Goal: Transaction & Acquisition: Purchase product/service

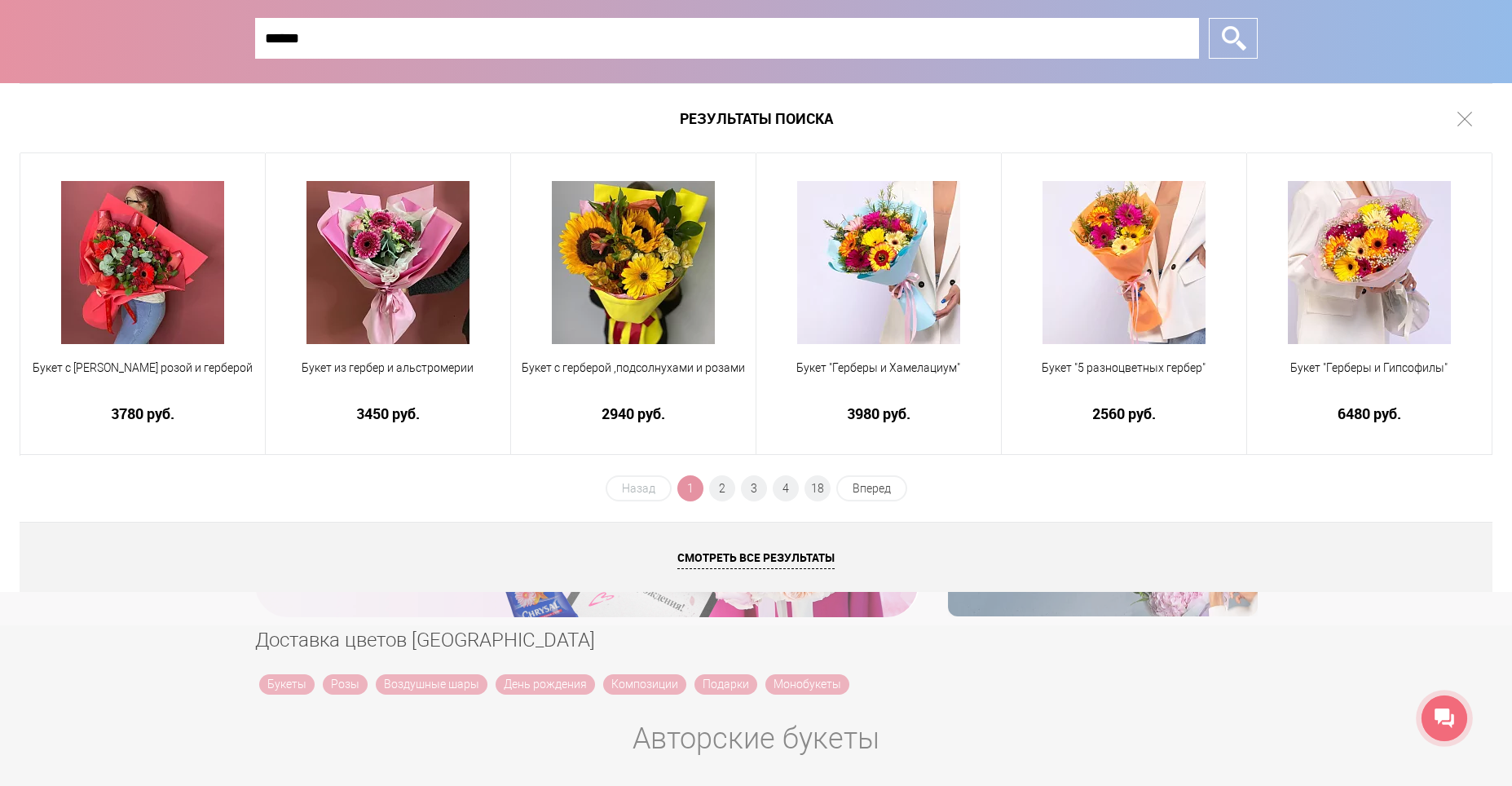
click at [732, 496] on li "2" at bounding box center [722, 488] width 26 height 26
click at [730, 493] on span "2" at bounding box center [722, 488] width 26 height 26
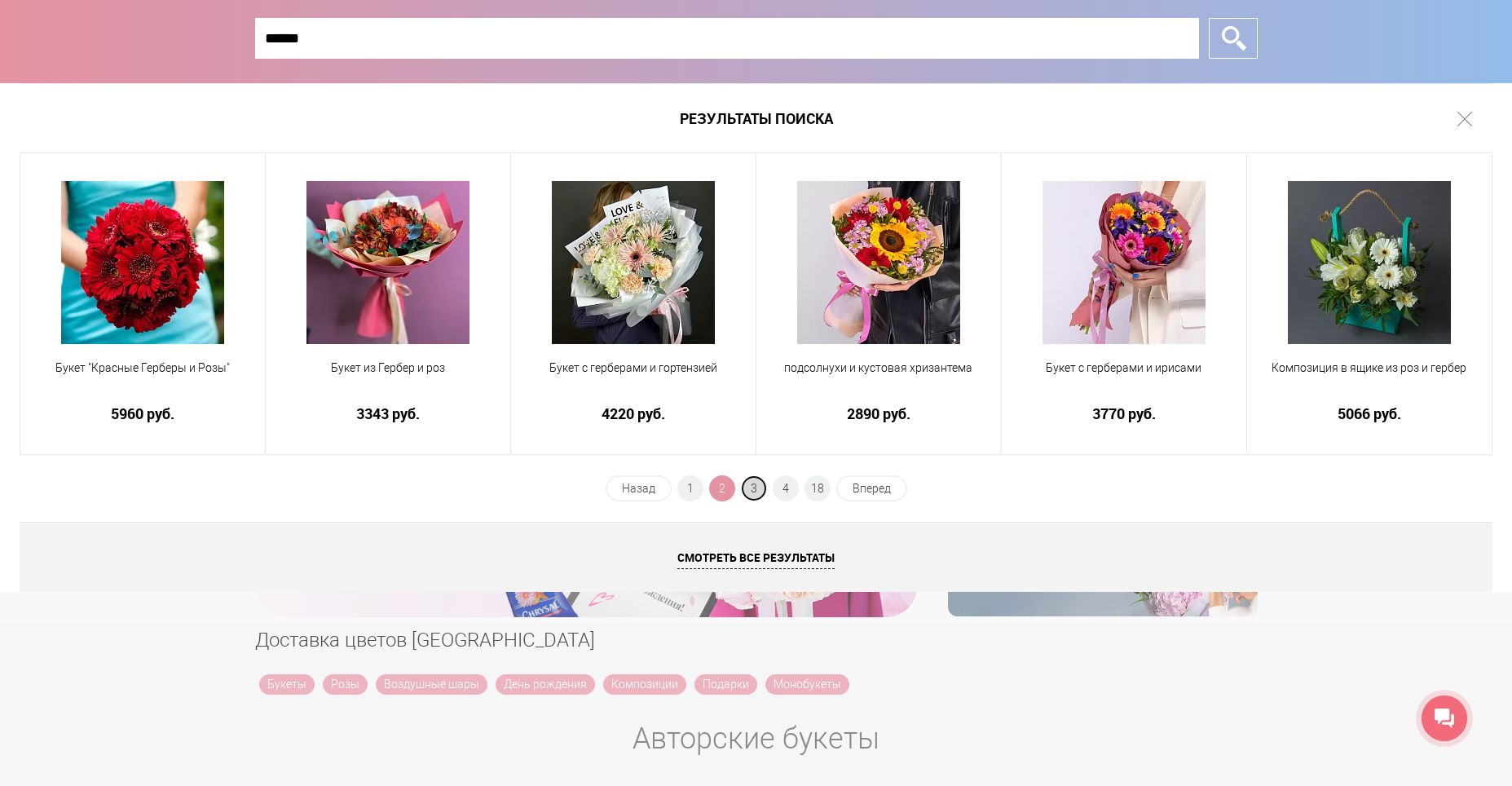
click at [762, 489] on span "3" at bounding box center [754, 488] width 26 height 26
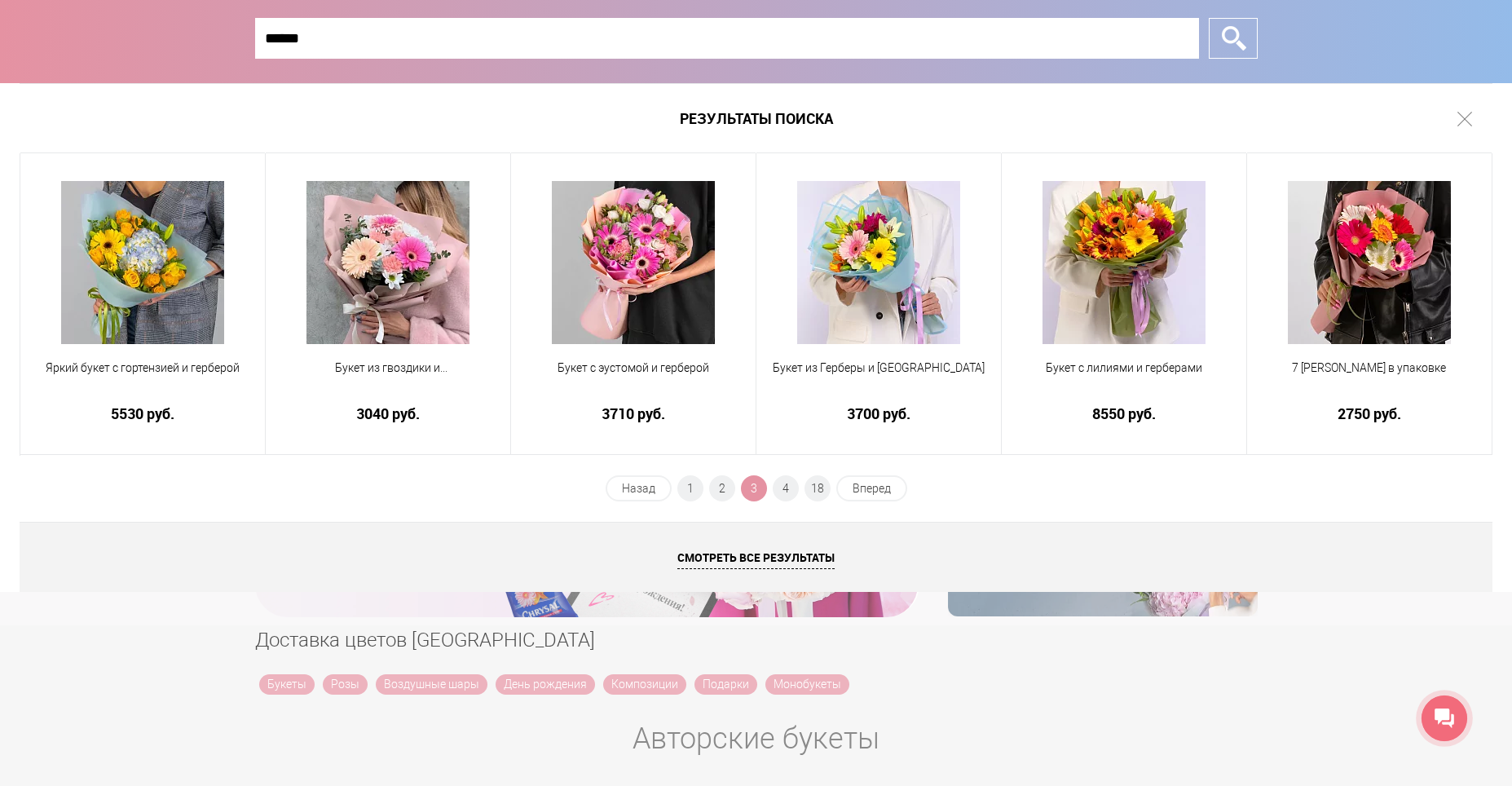
drag, startPoint x: 336, startPoint y: 41, endPoint x: 191, endPoint y: 41, distance: 145.0
click at [191, 41] on div "****** Закрыть окно *" at bounding box center [756, 42] width 1512 height 84
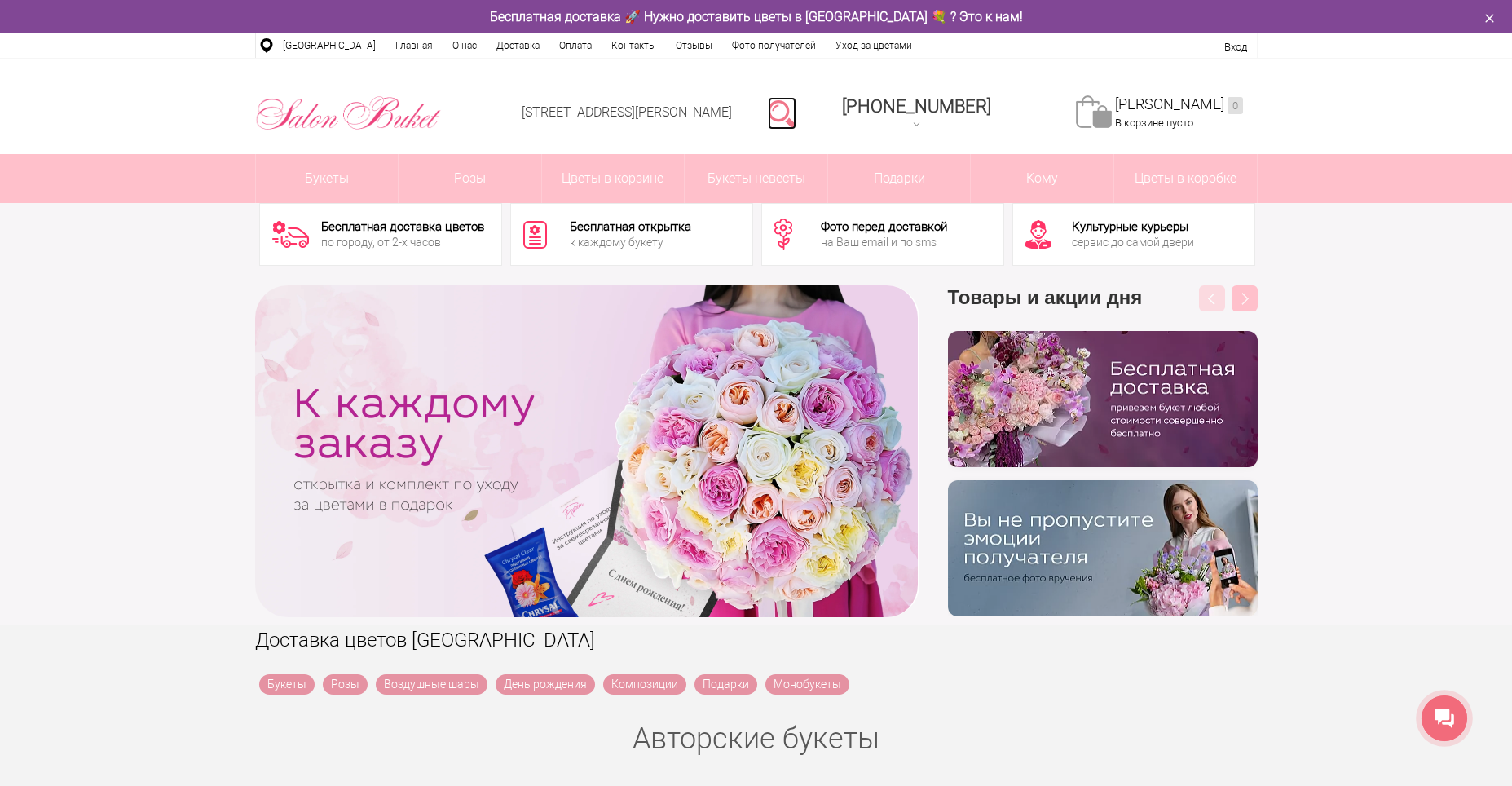
click at [796, 114] on link at bounding box center [782, 113] width 28 height 33
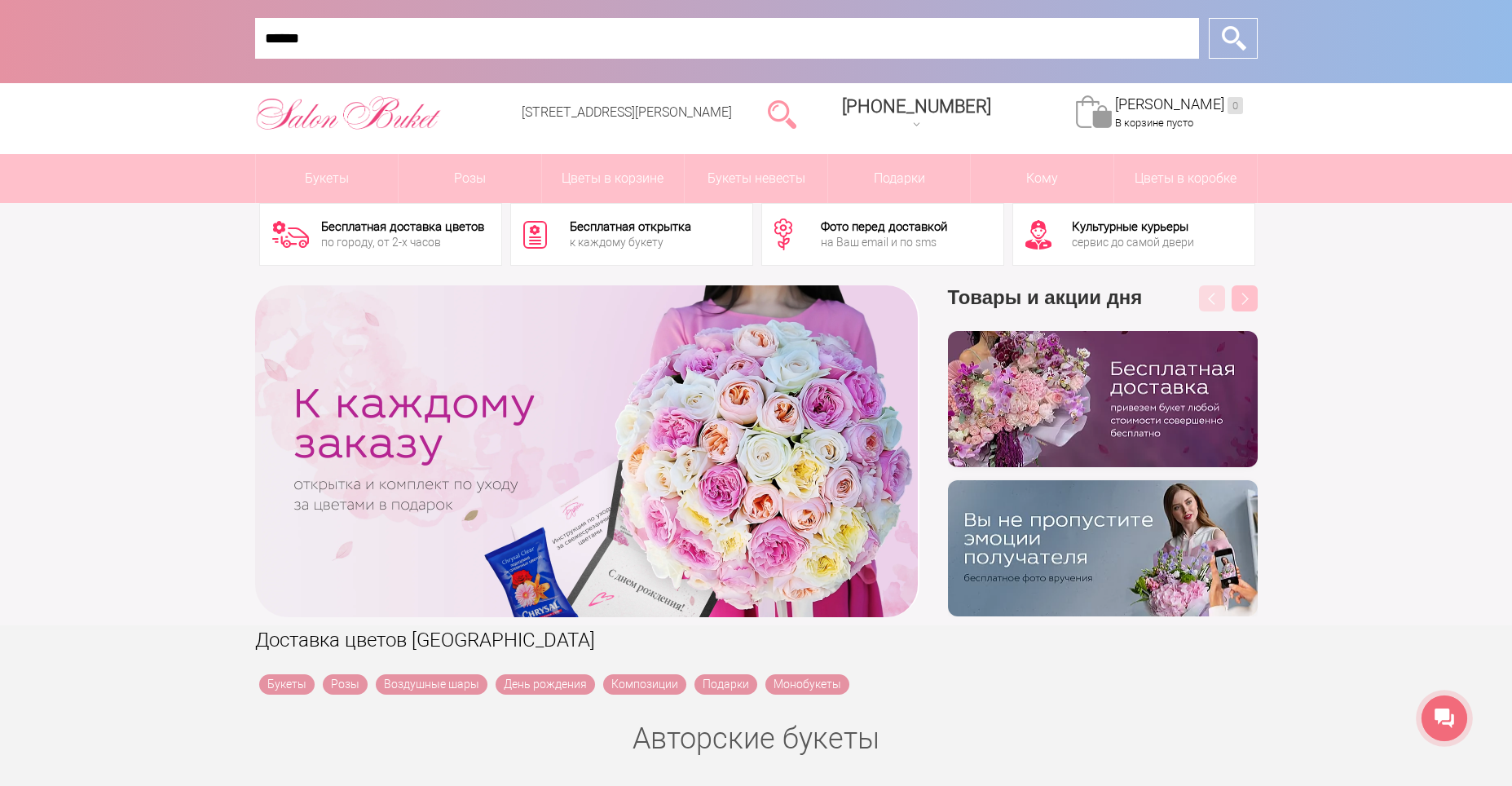
drag, startPoint x: 379, startPoint y: 52, endPoint x: 252, endPoint y: 43, distance: 127.3
click at [252, 43] on form "****** Закрыть окно *" at bounding box center [756, 38] width 1022 height 77
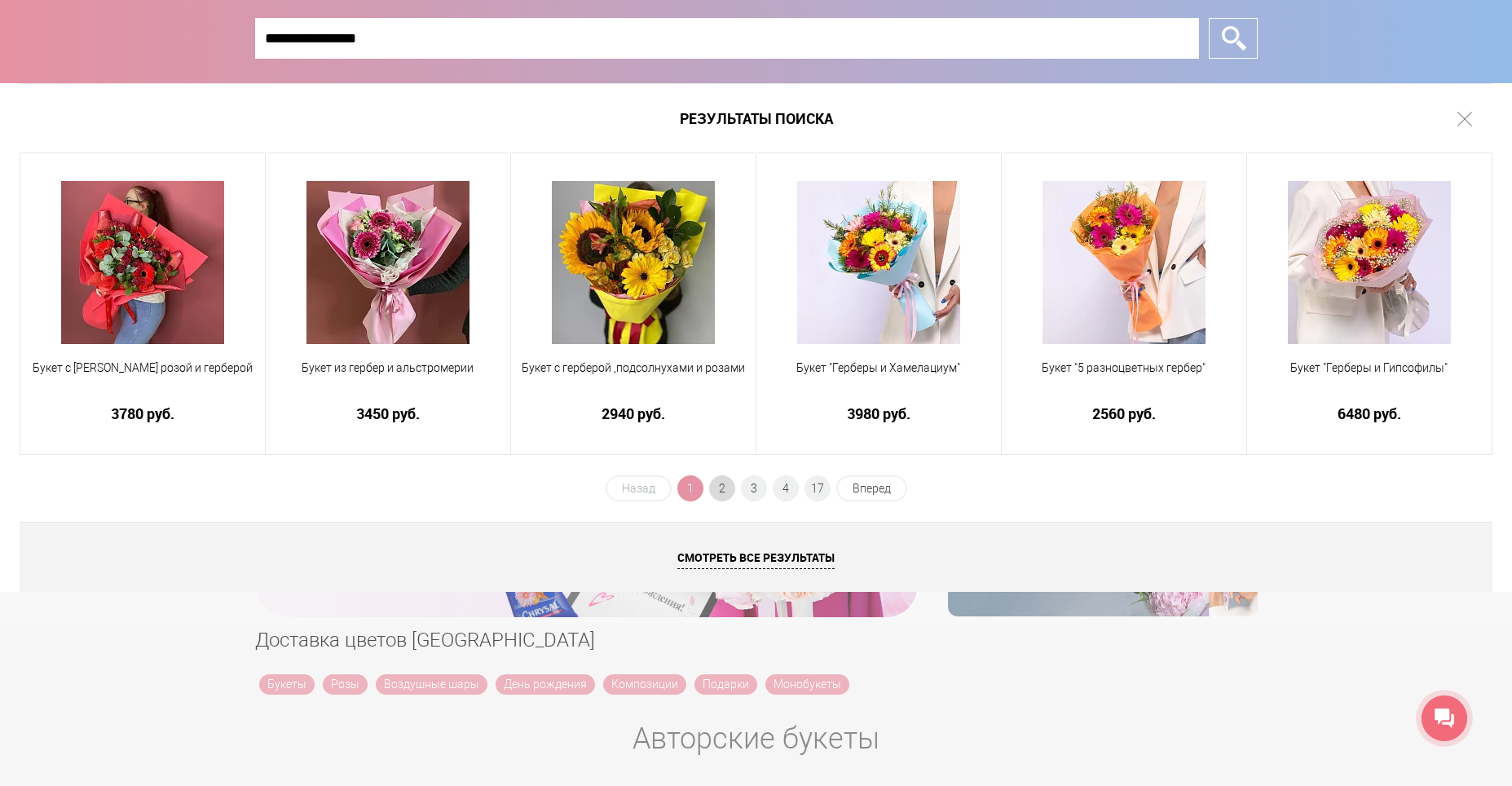
type input "**********"
click at [731, 489] on span "2" at bounding box center [722, 488] width 26 height 26
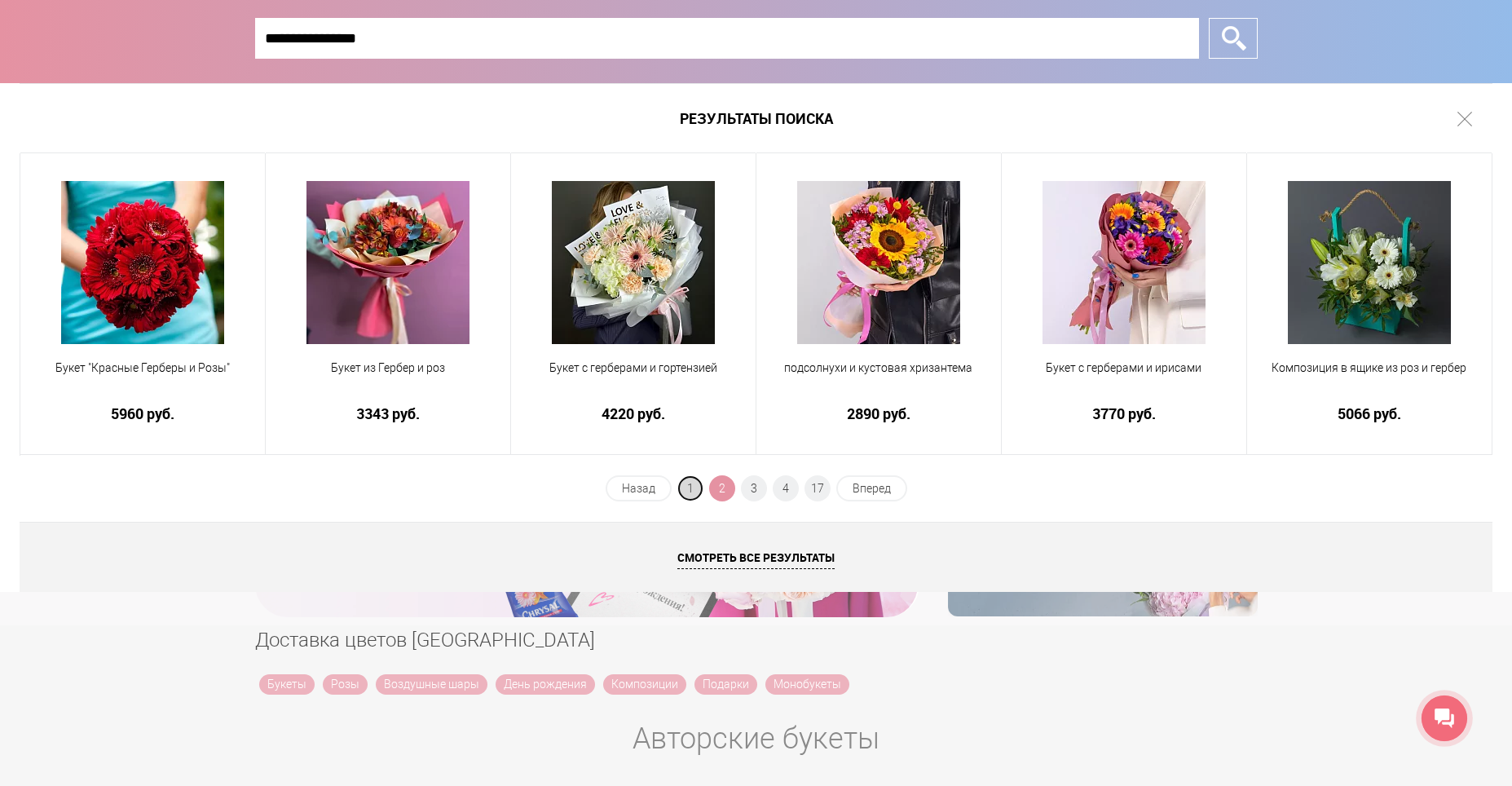
click at [700, 486] on span "1" at bounding box center [690, 488] width 26 height 26
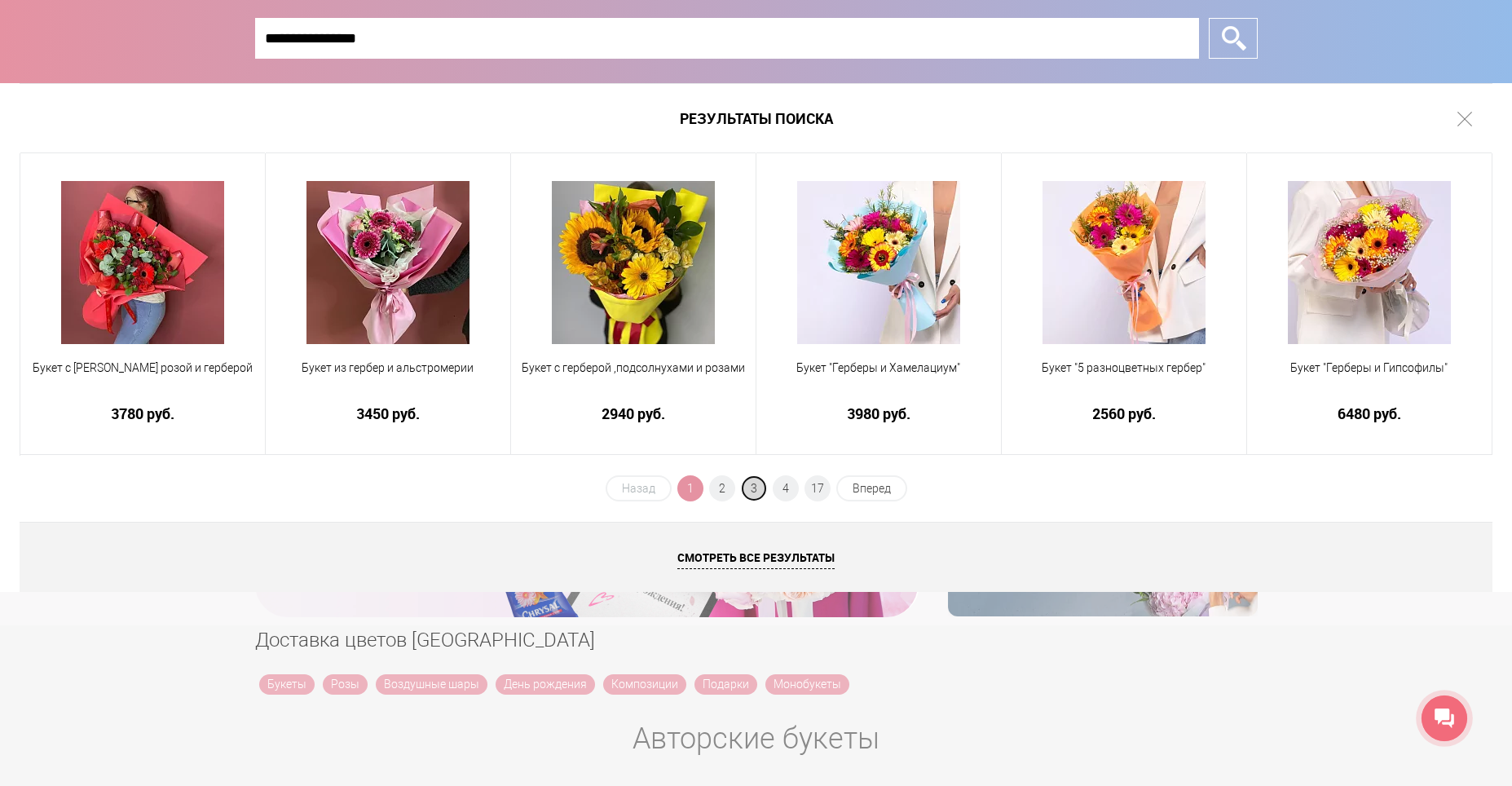
click at [754, 483] on span "3" at bounding box center [754, 488] width 26 height 26
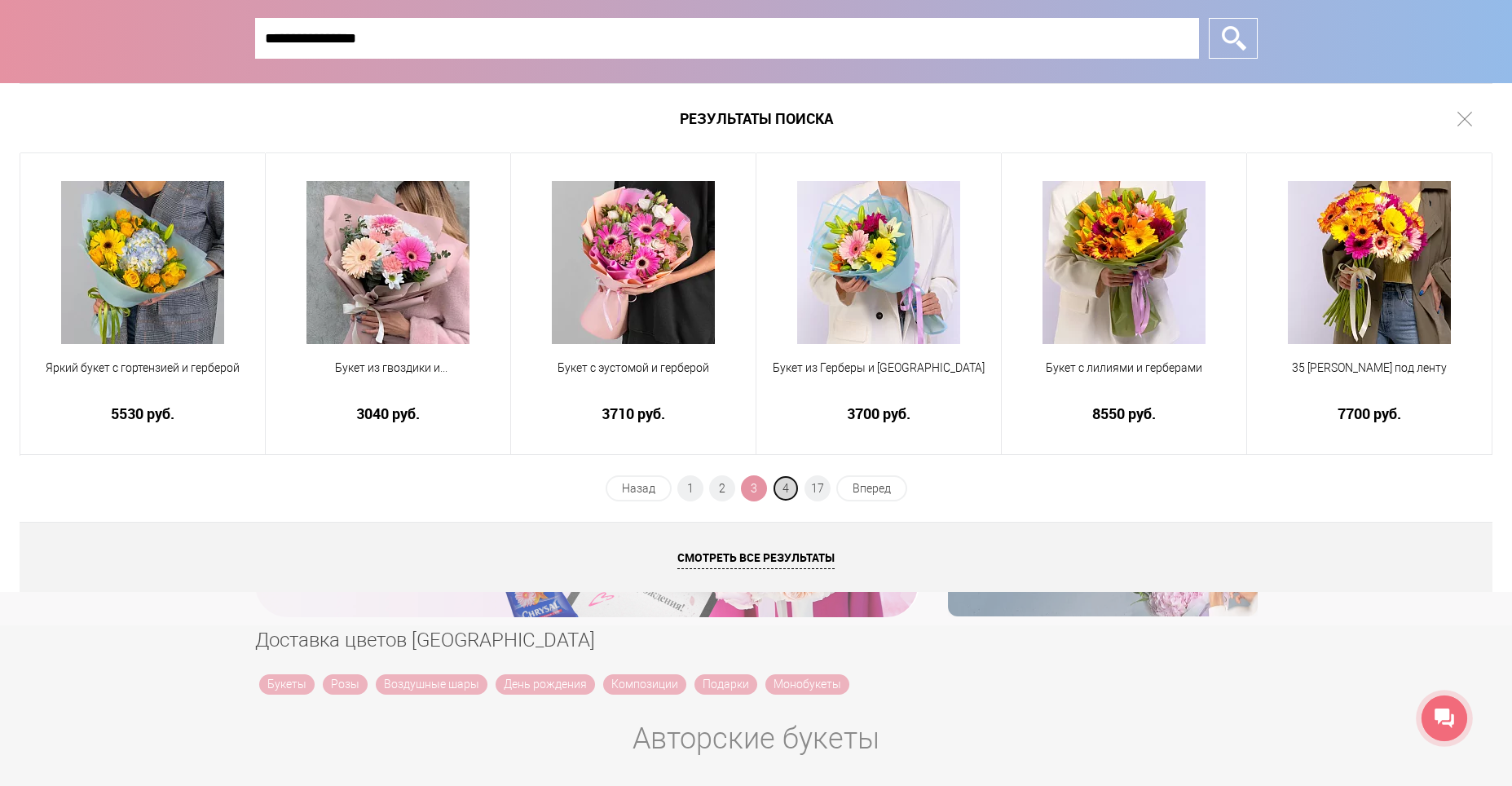
click at [786, 491] on span "4" at bounding box center [785, 488] width 26 height 26
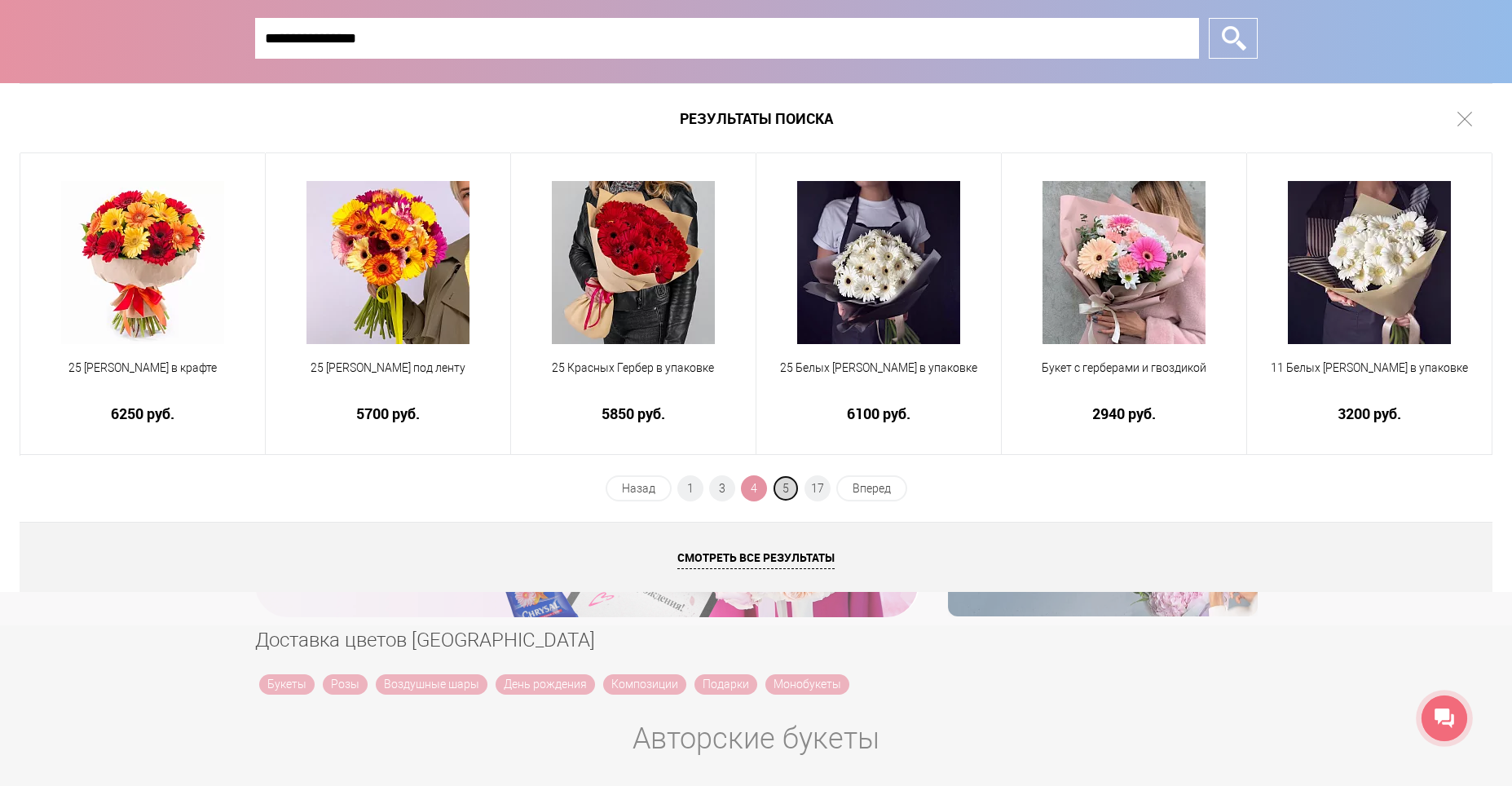
click at [791, 487] on span "5" at bounding box center [785, 488] width 26 height 26
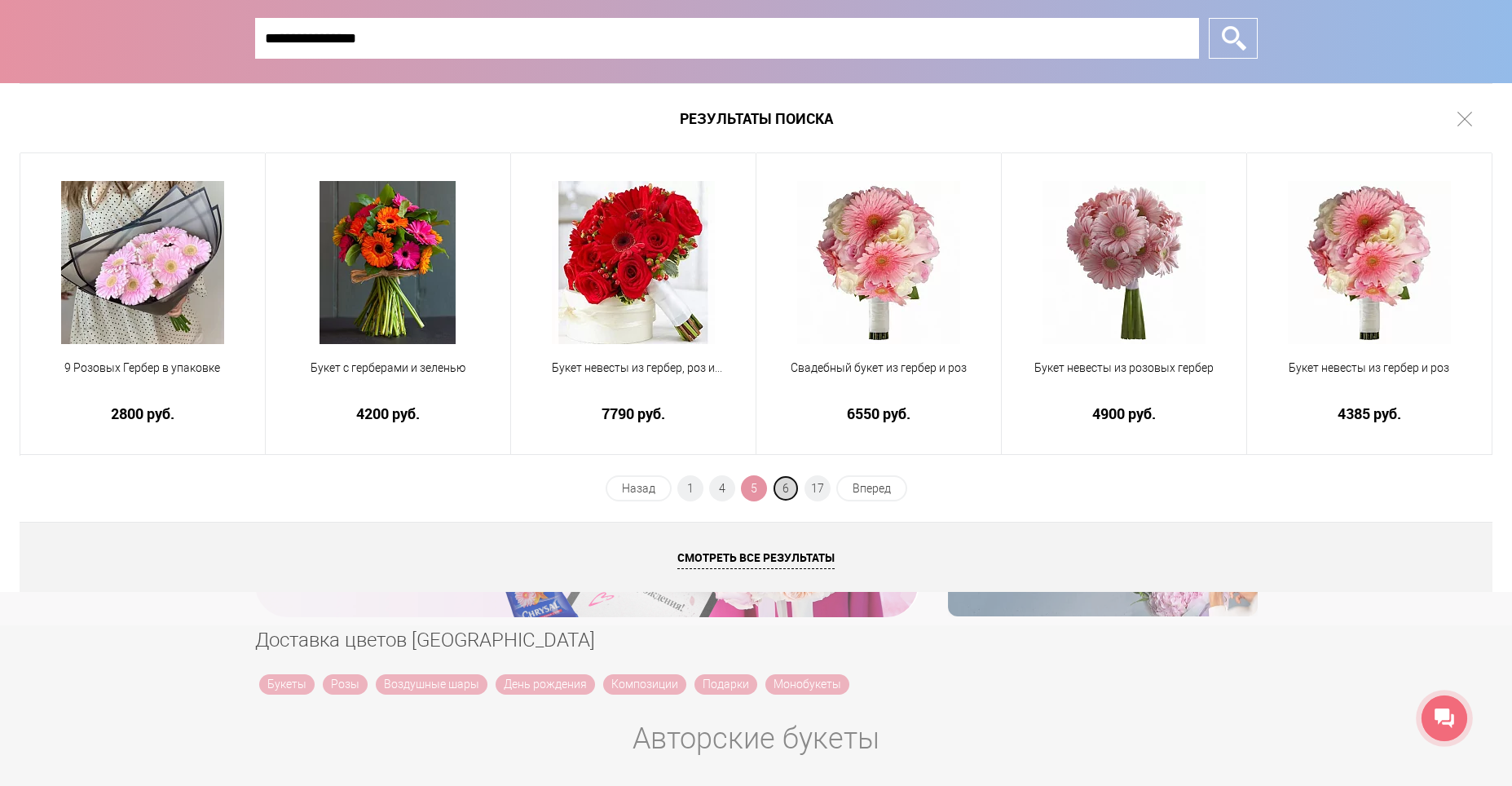
click at [794, 486] on span "6" at bounding box center [785, 488] width 26 height 26
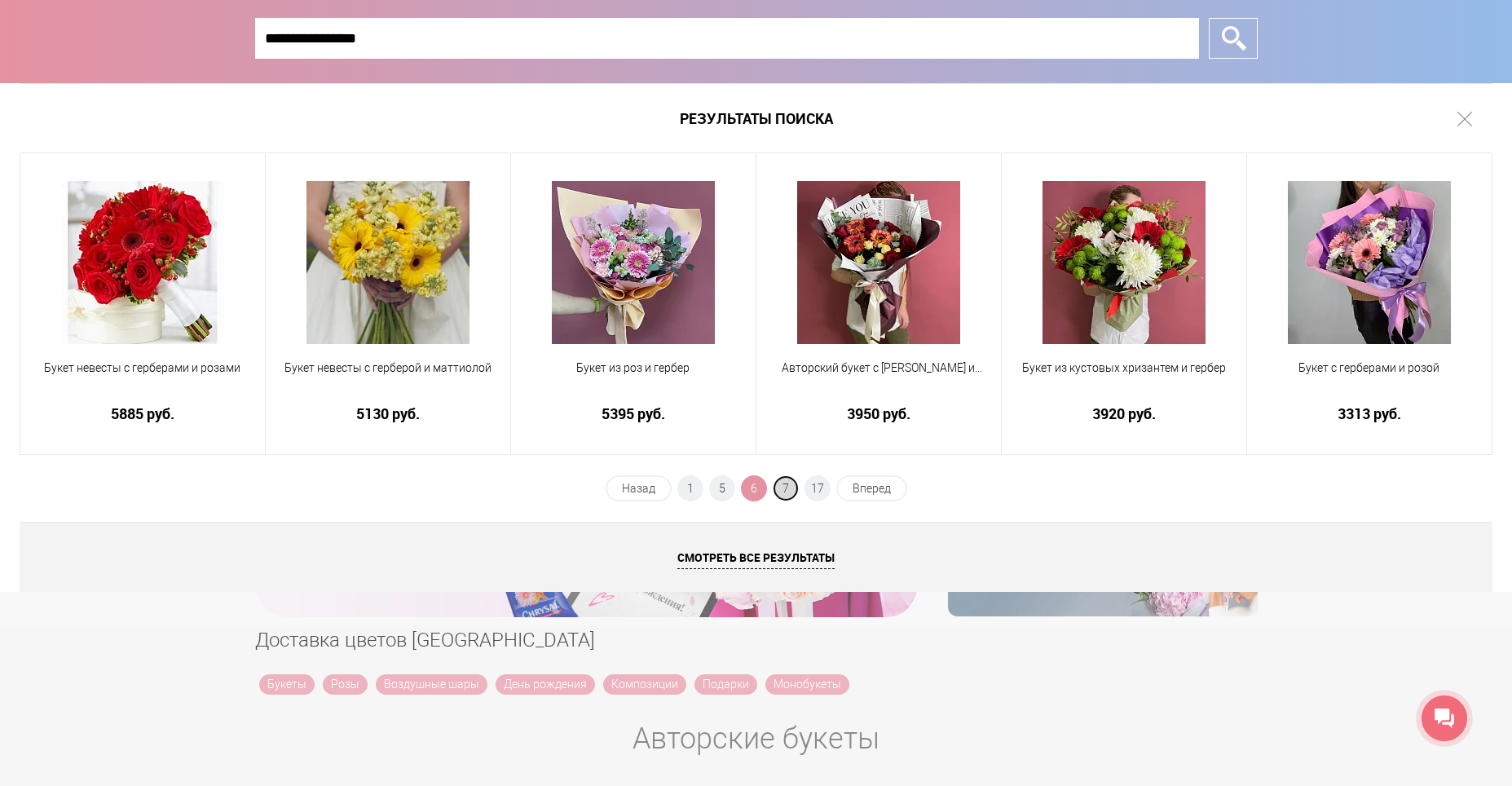
click at [791, 485] on span "7" at bounding box center [785, 488] width 26 height 26
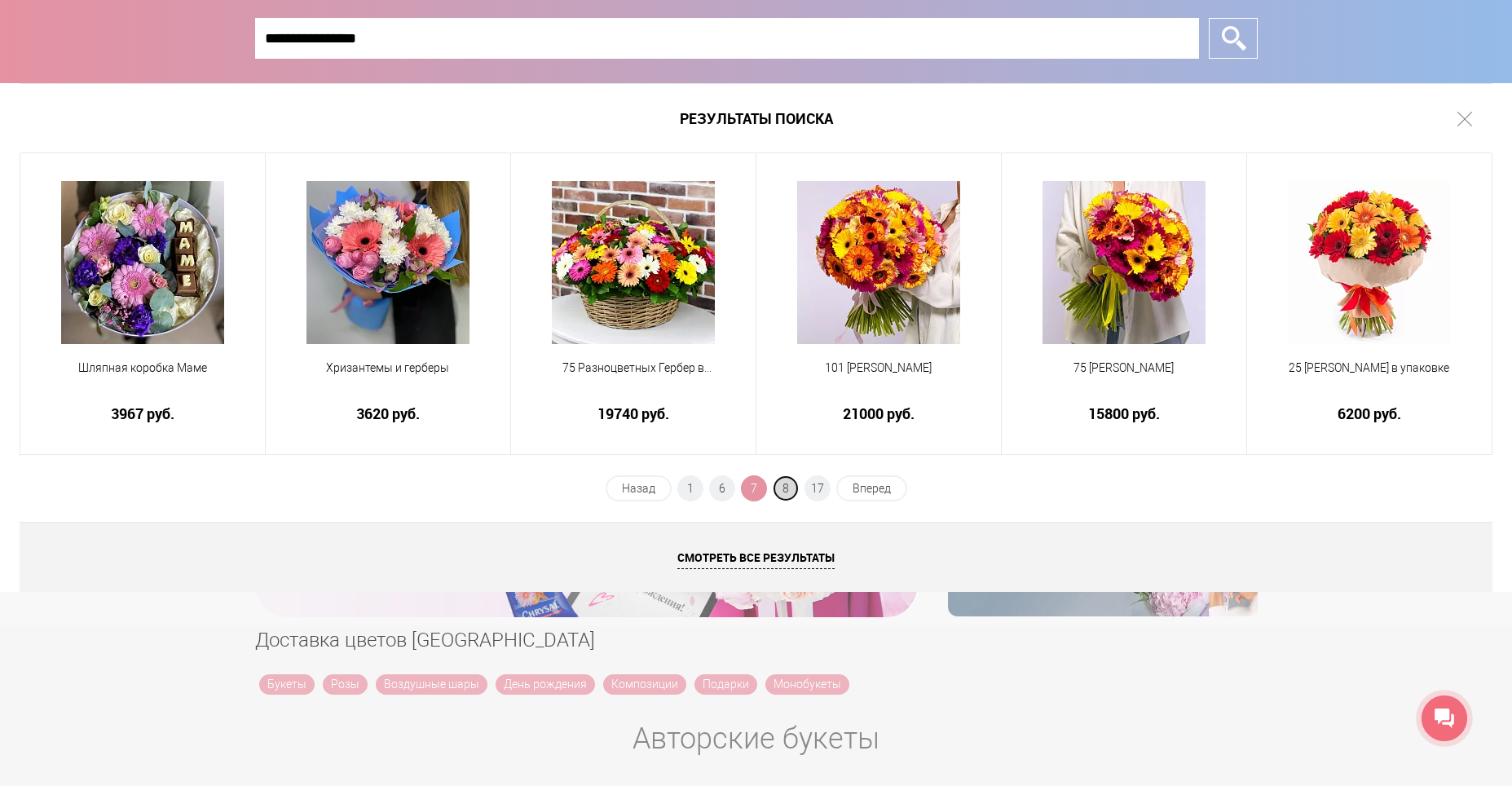
click at [783, 484] on span "8" at bounding box center [785, 488] width 26 height 26
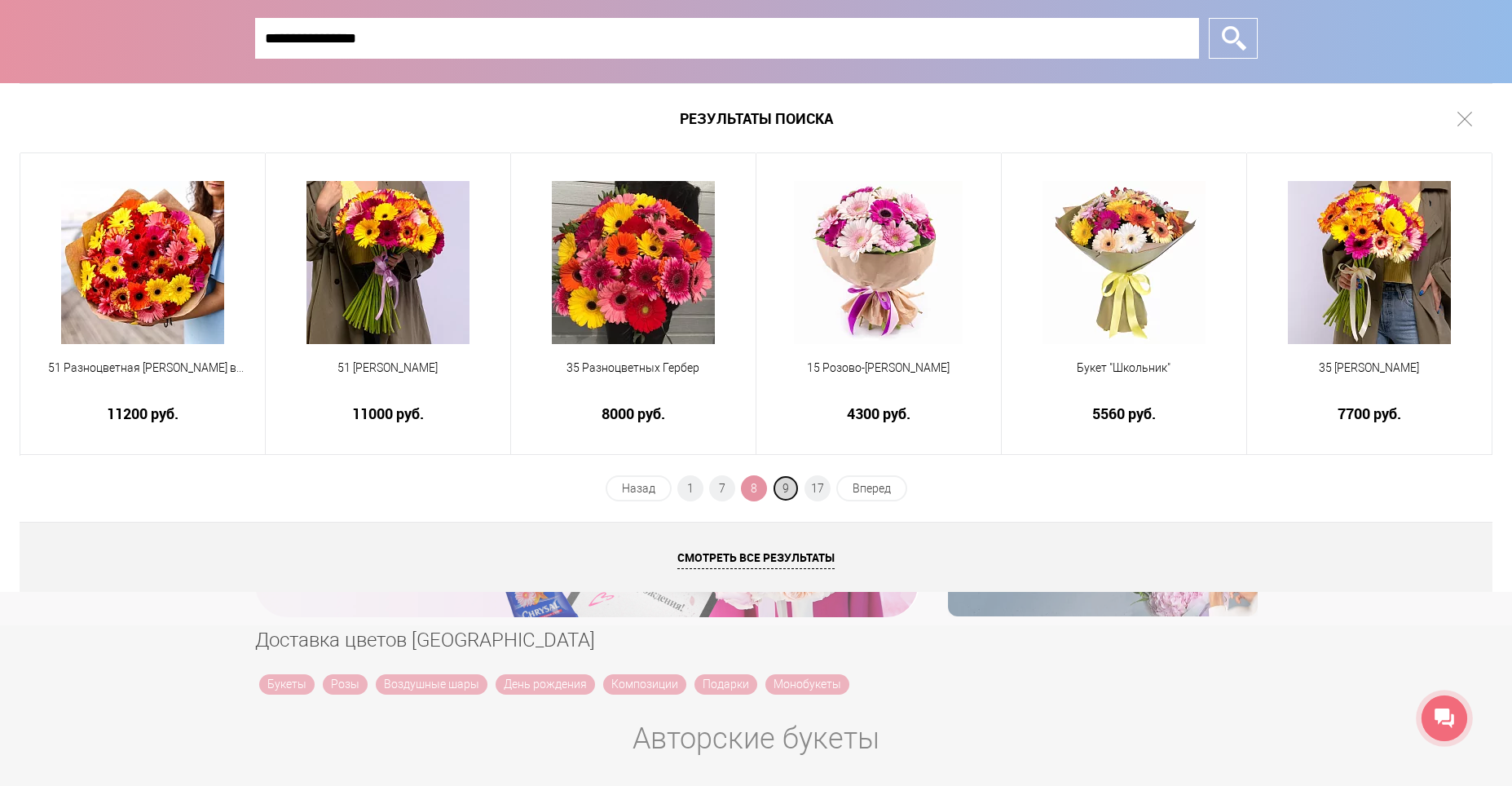
click at [789, 487] on span "9" at bounding box center [785, 488] width 26 height 26
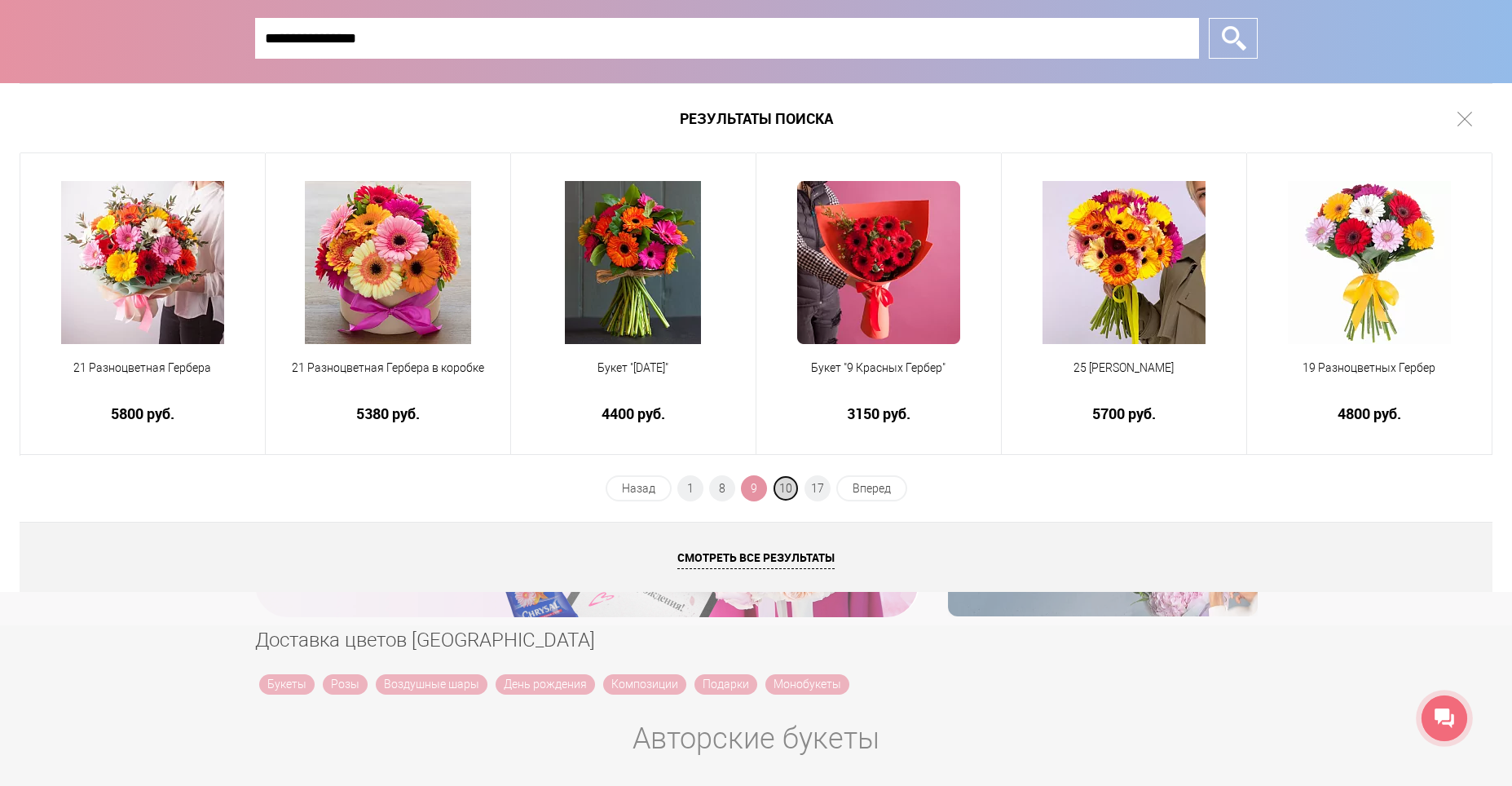
click at [794, 486] on span "10" at bounding box center [785, 488] width 26 height 26
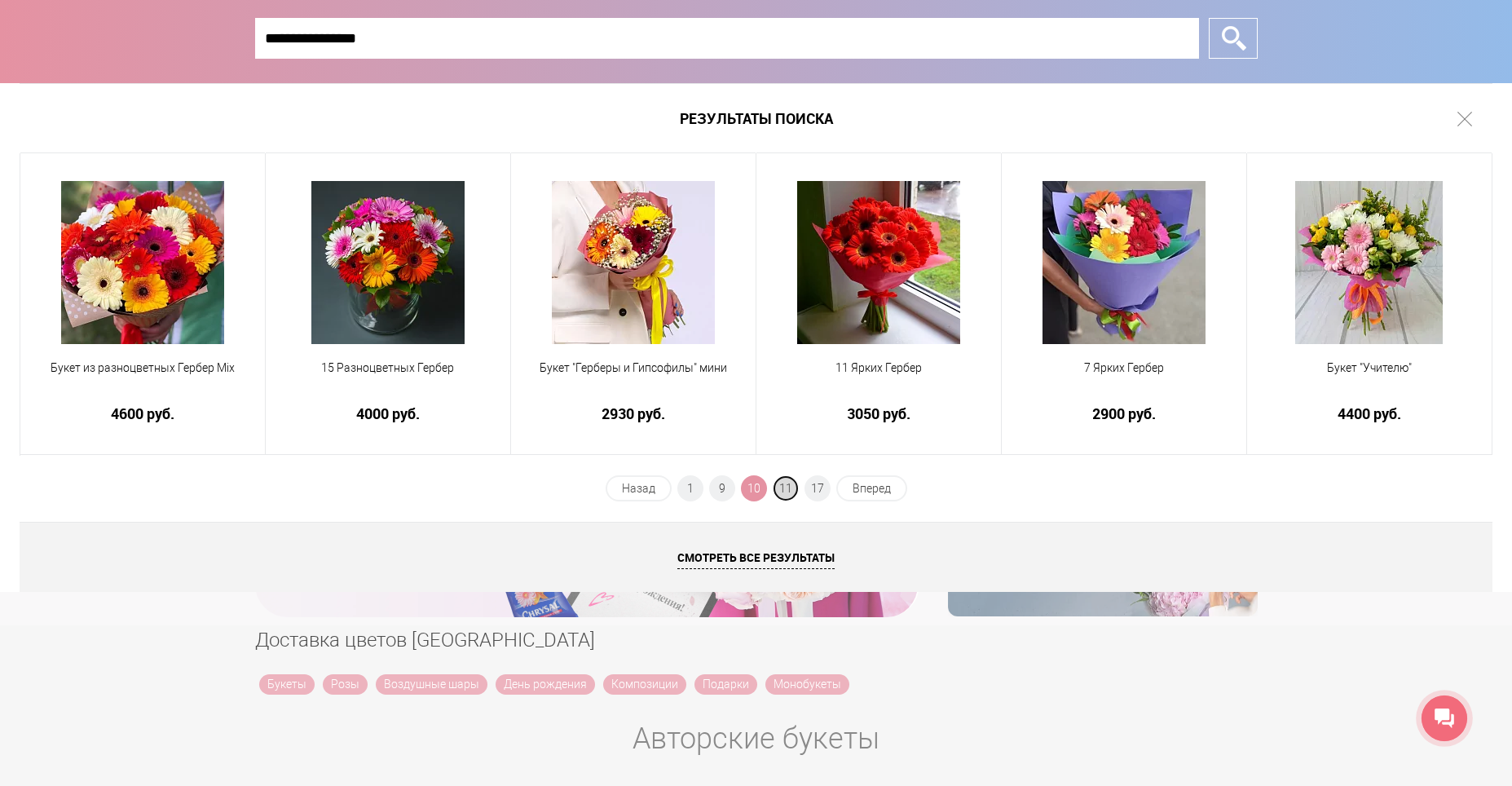
click at [797, 487] on span "11" at bounding box center [785, 488] width 26 height 26
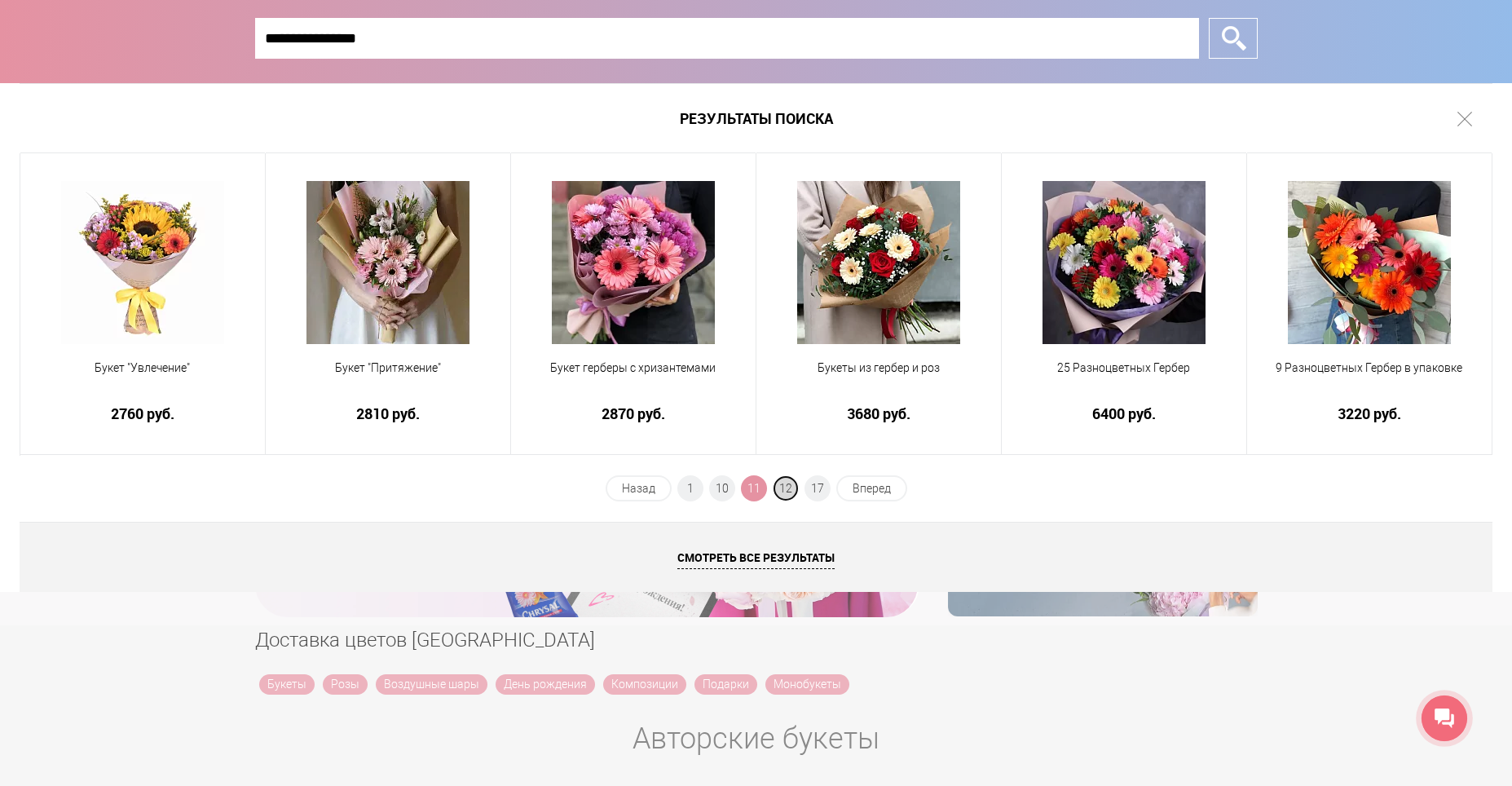
click at [787, 485] on span "12" at bounding box center [785, 488] width 26 height 26
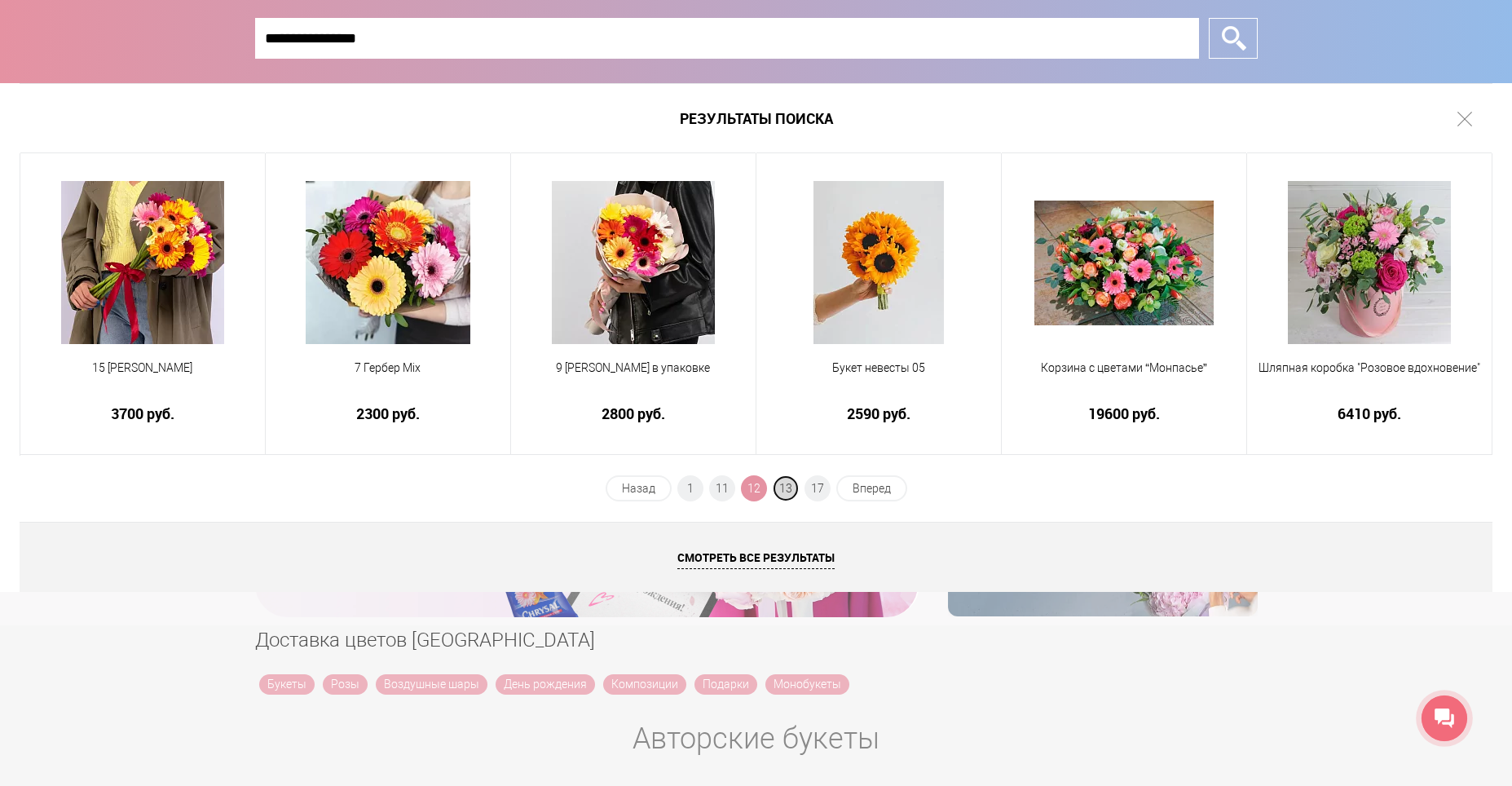
click at [785, 486] on span "13" at bounding box center [785, 488] width 26 height 26
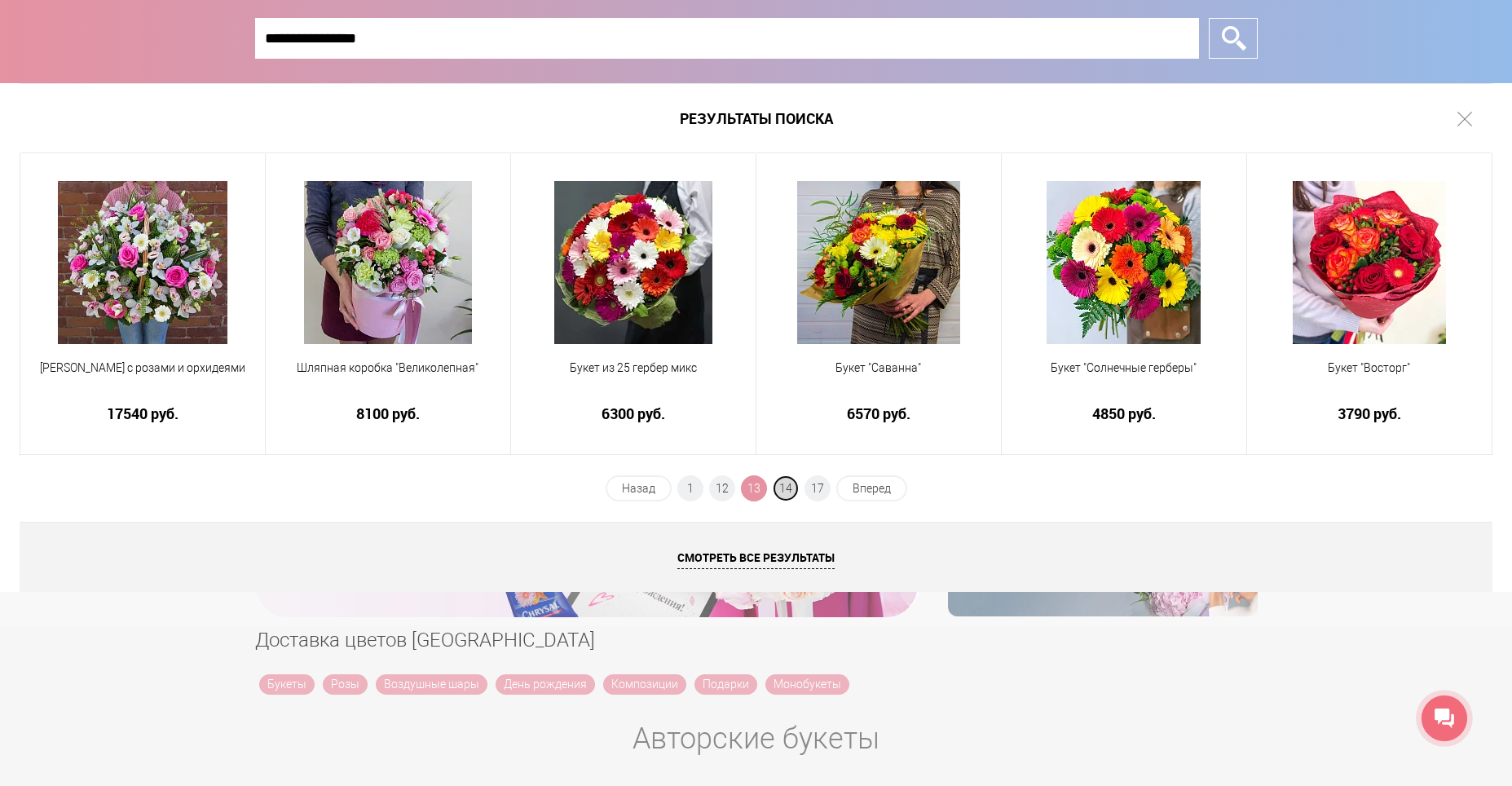
click at [792, 491] on span "14" at bounding box center [785, 488] width 26 height 26
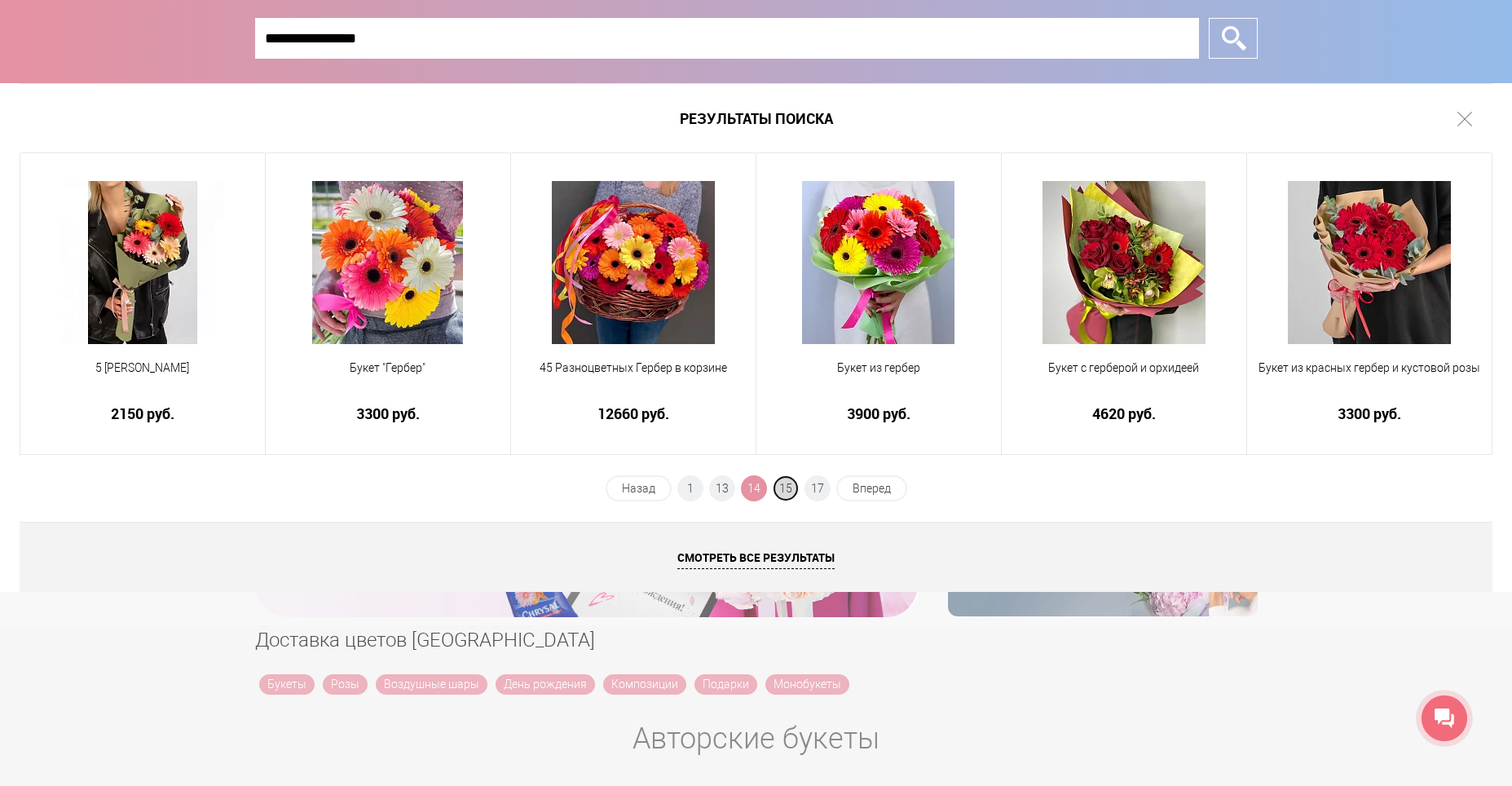
click at [791, 491] on span "15" at bounding box center [785, 488] width 26 height 26
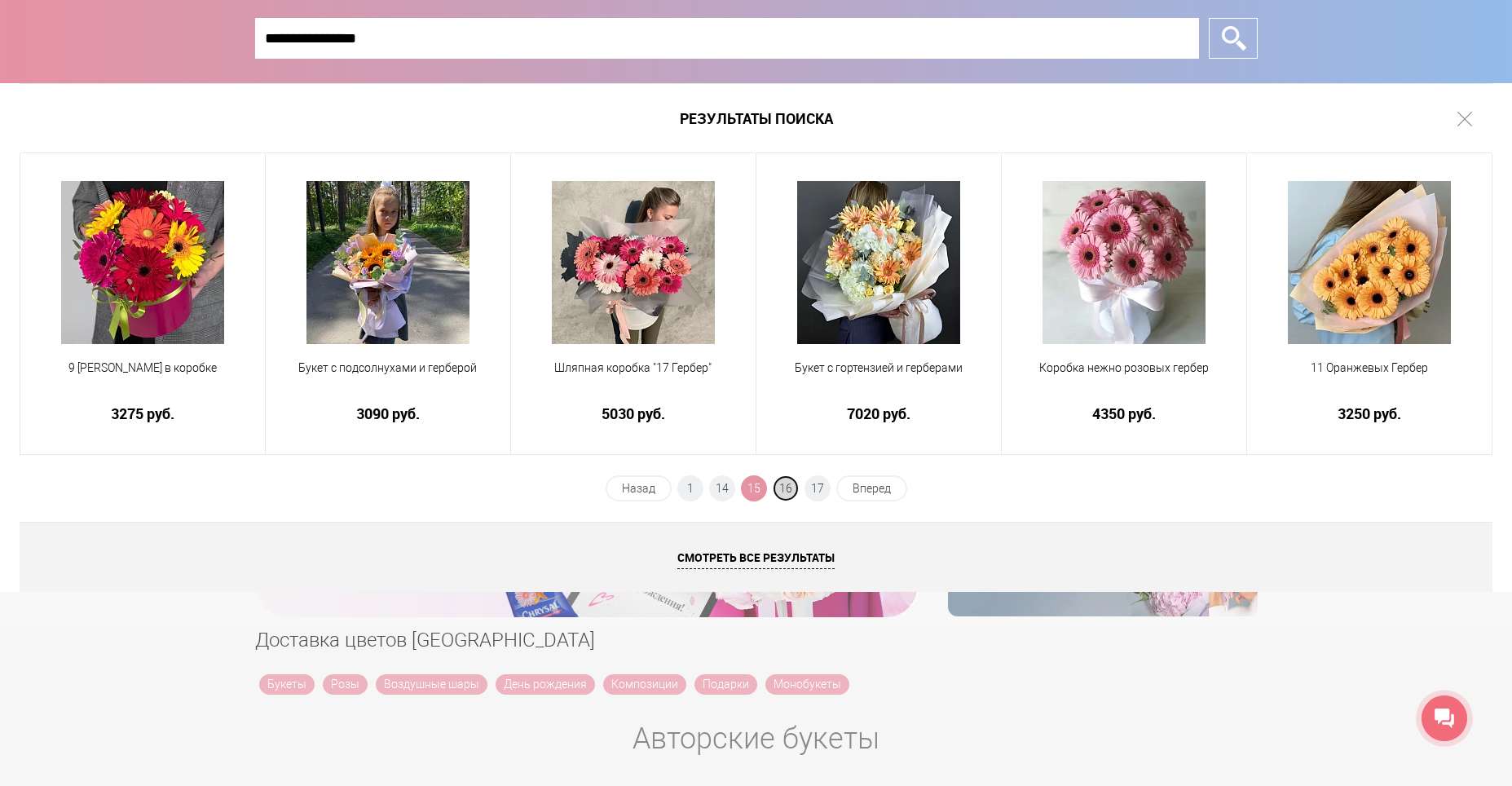
click at [788, 489] on span "16" at bounding box center [785, 488] width 26 height 26
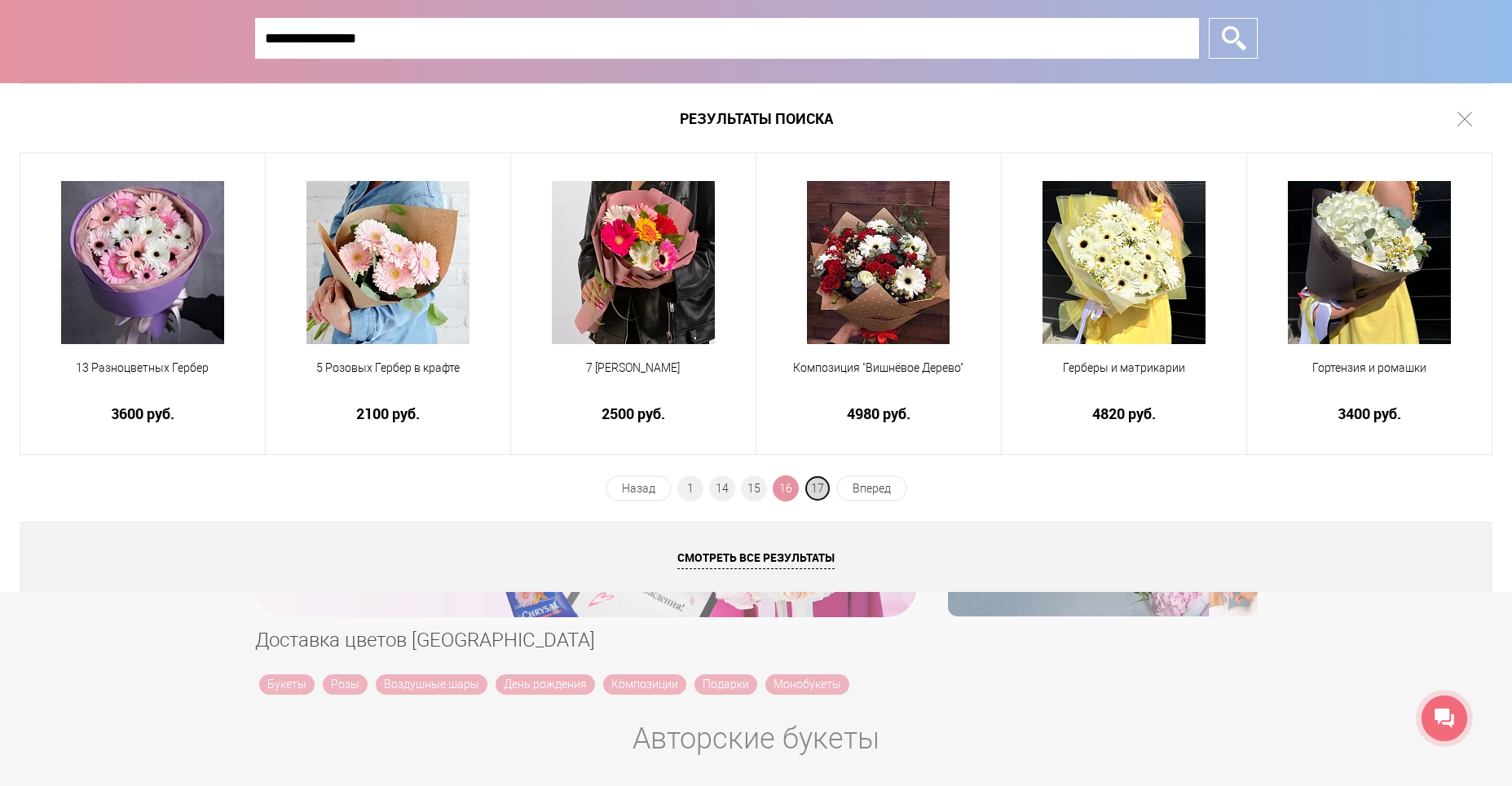
click at [817, 488] on span "17" at bounding box center [817, 488] width 26 height 26
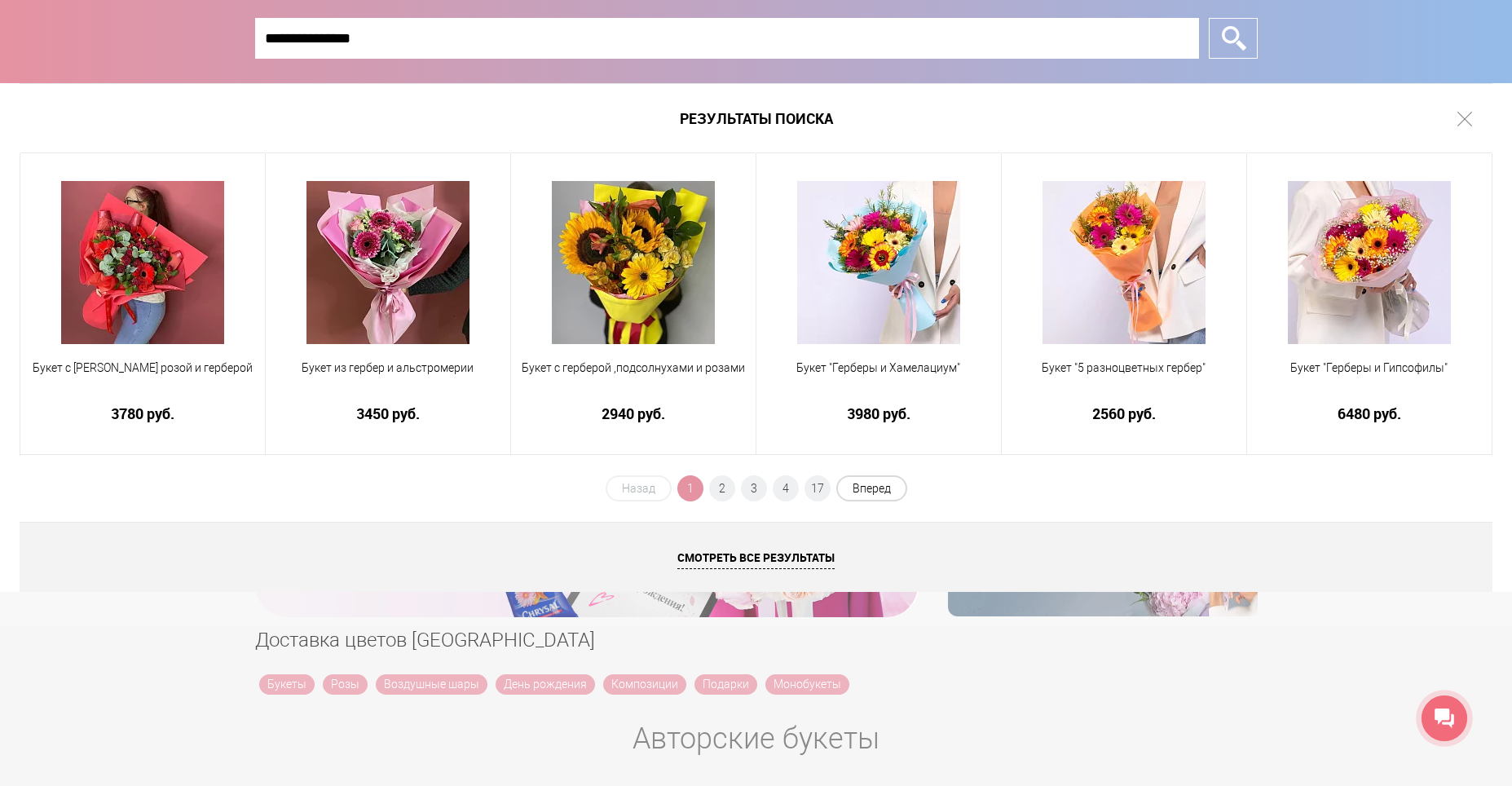
type input "**********"
click at [879, 489] on span "Вперед" at bounding box center [872, 488] width 71 height 26
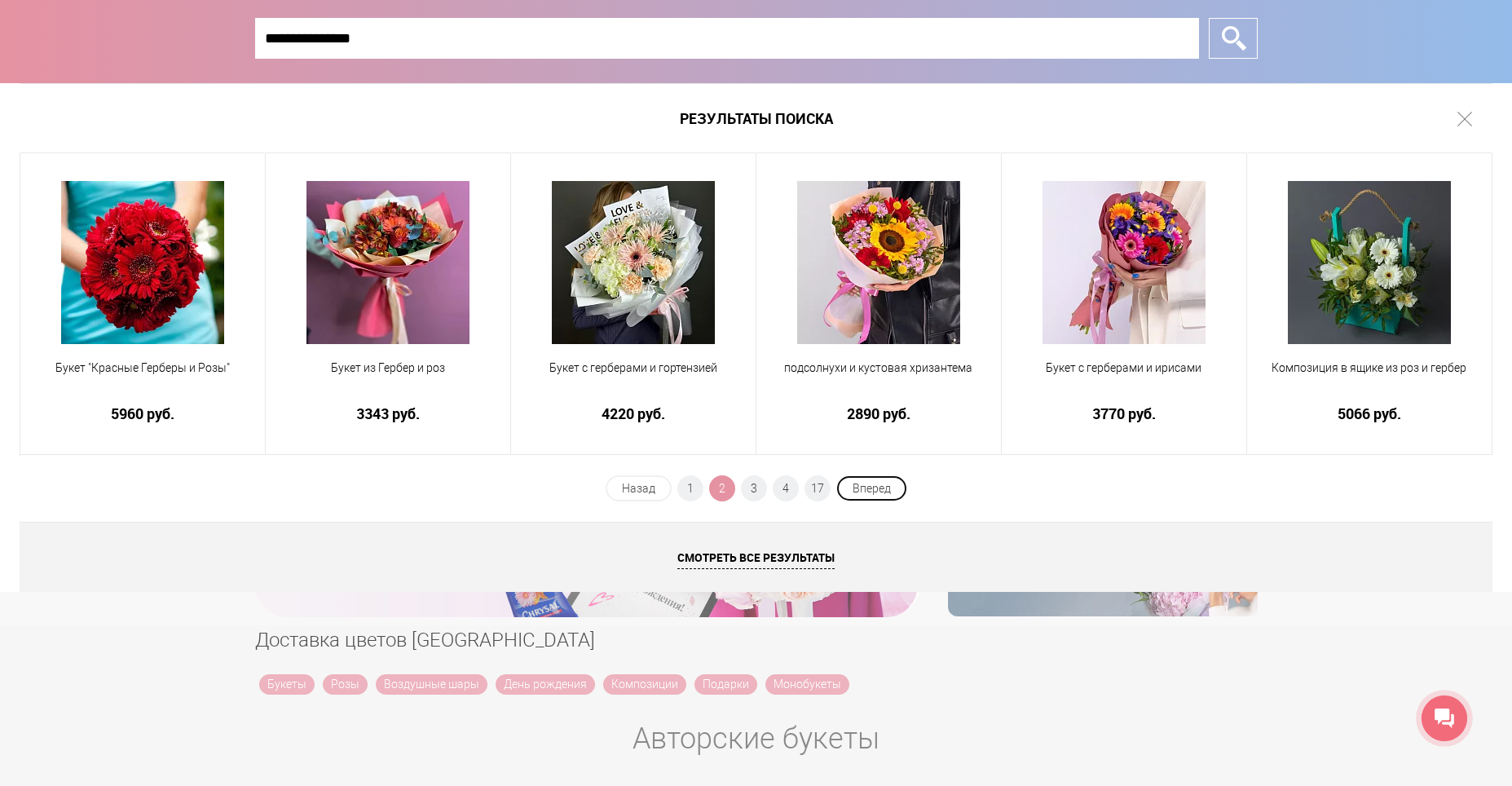
click at [879, 489] on span "Вперед" at bounding box center [872, 488] width 71 height 26
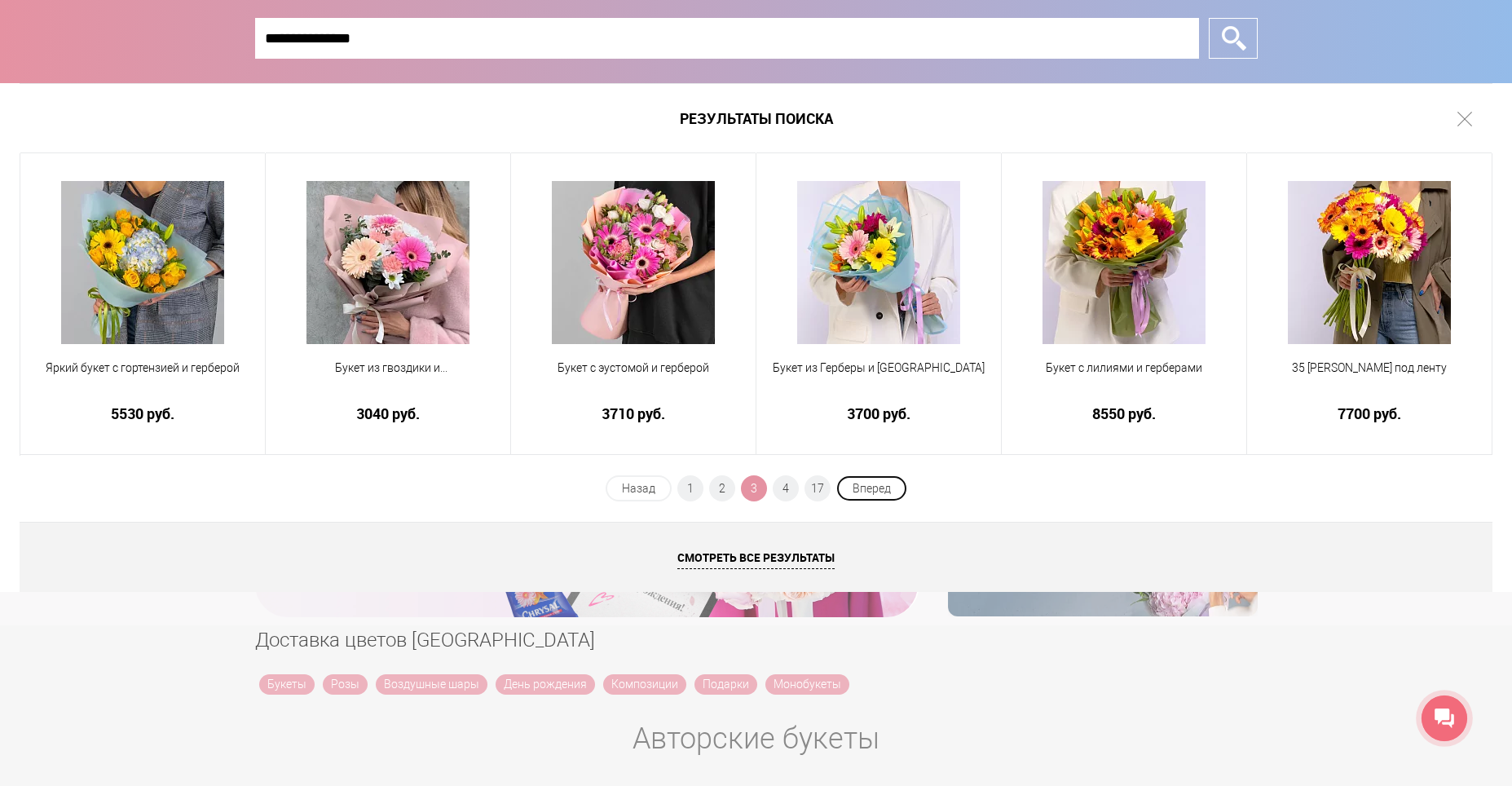
click at [879, 489] on span "Вперед" at bounding box center [872, 488] width 71 height 26
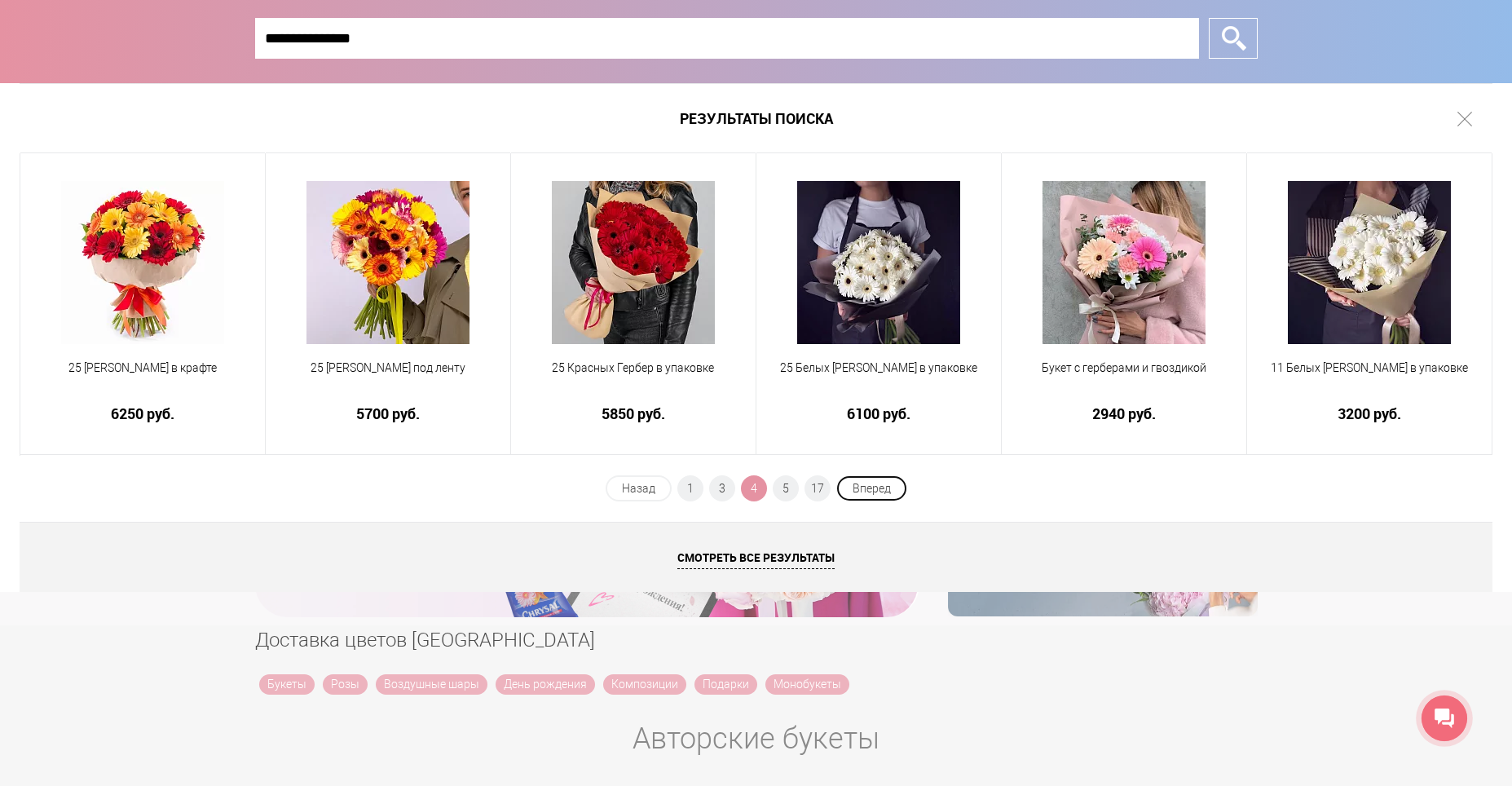
click at [879, 489] on span "Вперед" at bounding box center [872, 488] width 71 height 26
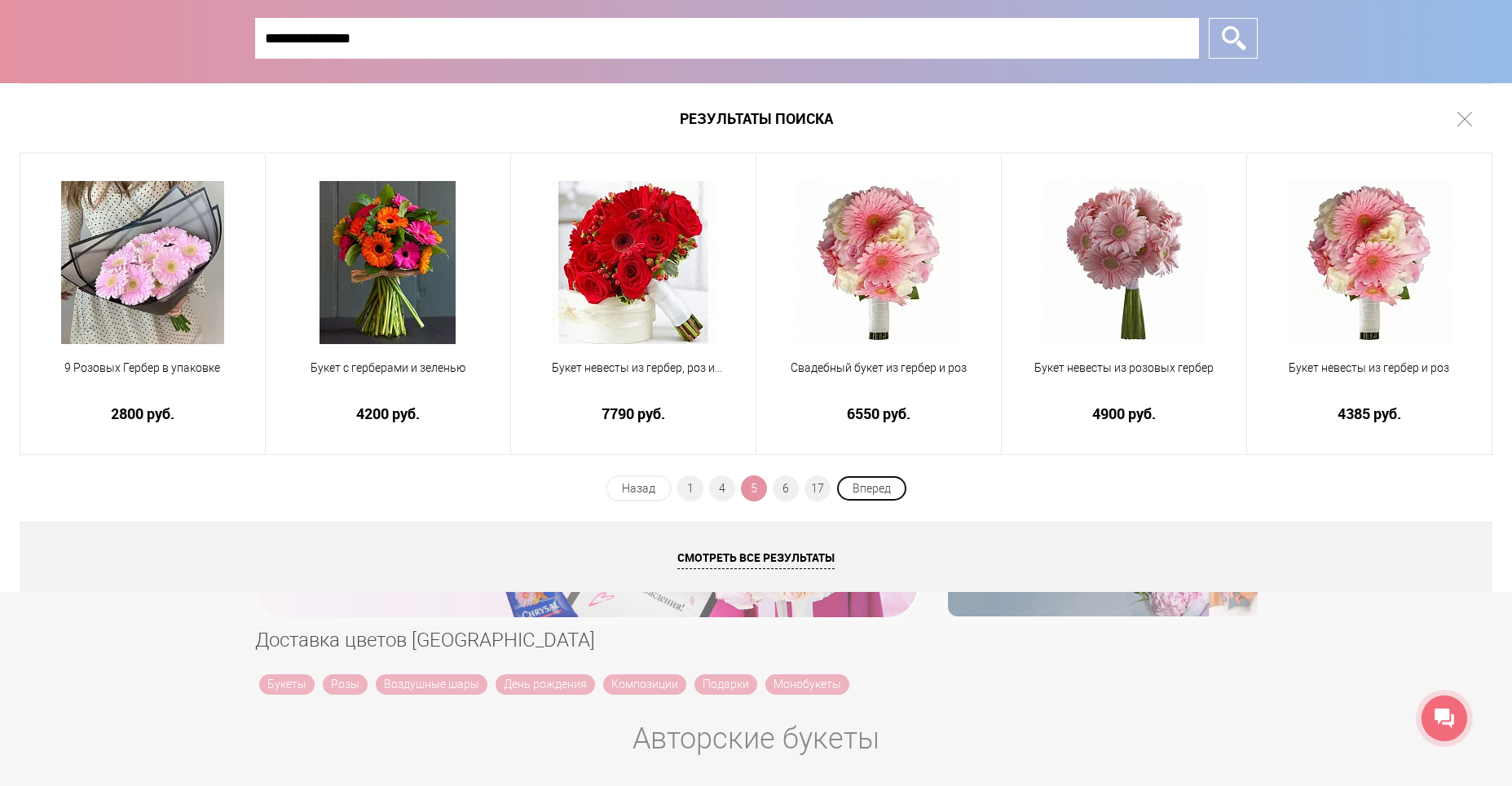
click at [879, 489] on span "Вперед" at bounding box center [872, 488] width 71 height 26
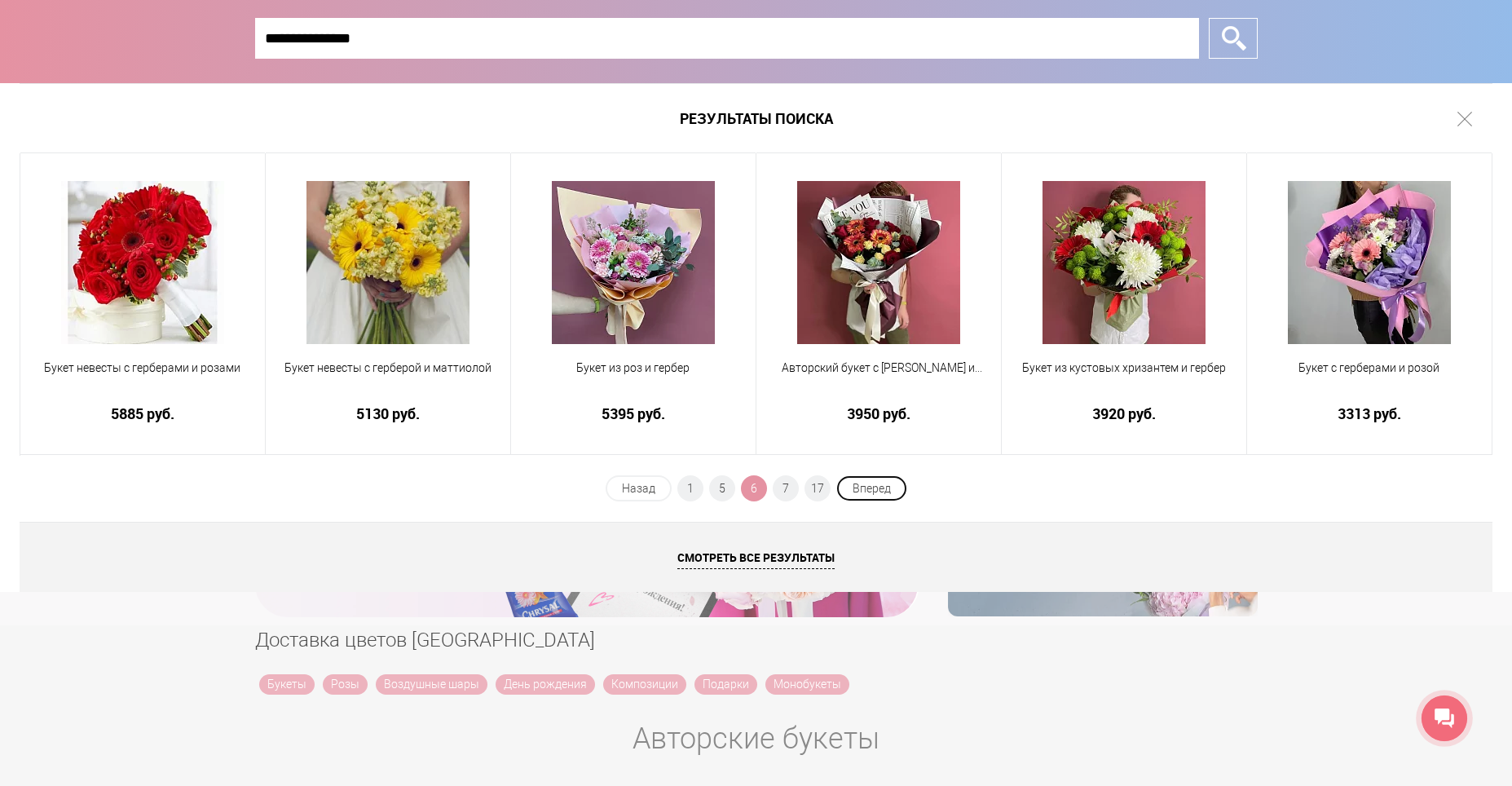
click at [879, 489] on span "Вперед" at bounding box center [872, 488] width 71 height 26
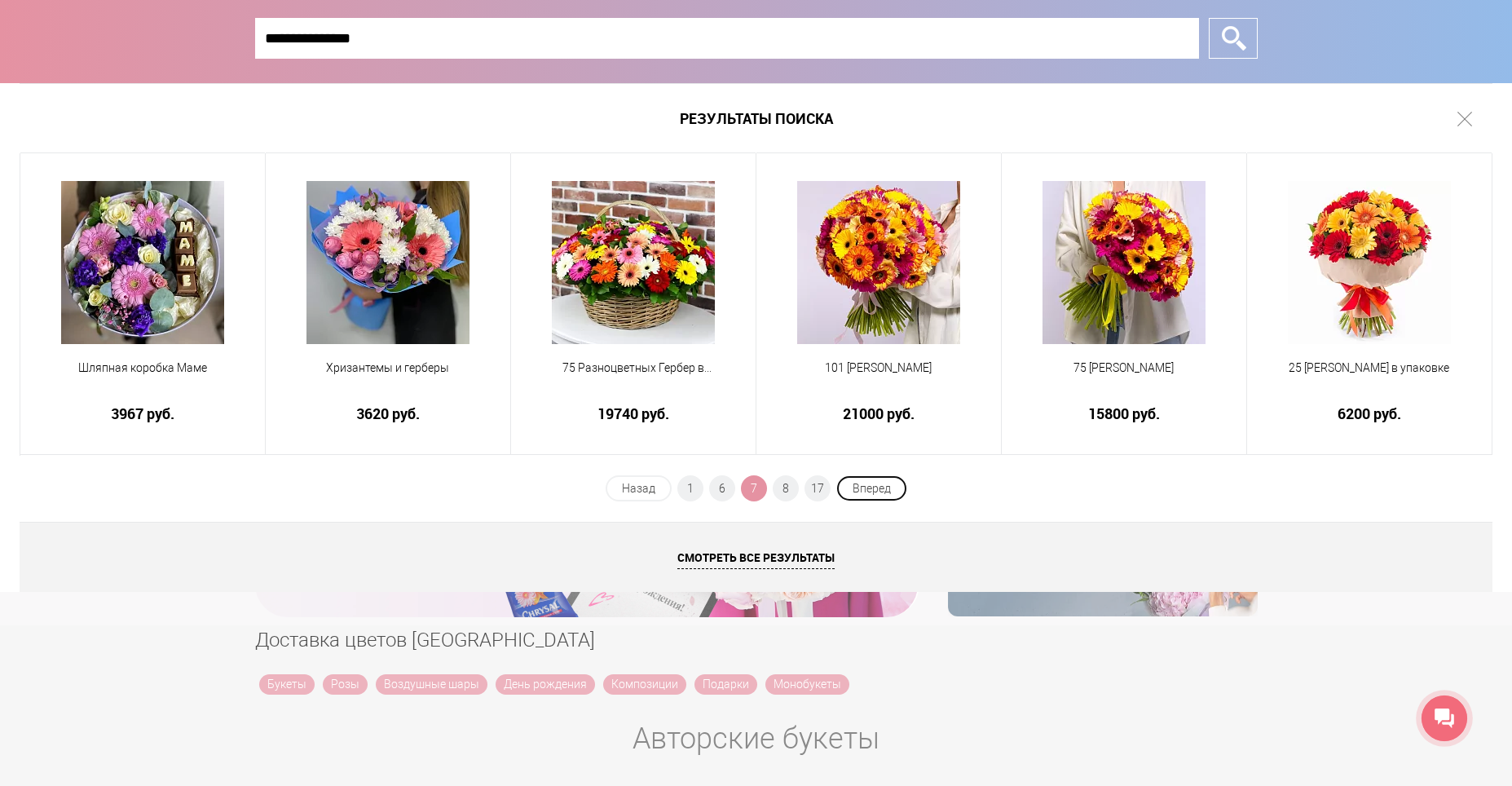
click at [879, 489] on span "Вперед" at bounding box center [872, 488] width 71 height 26
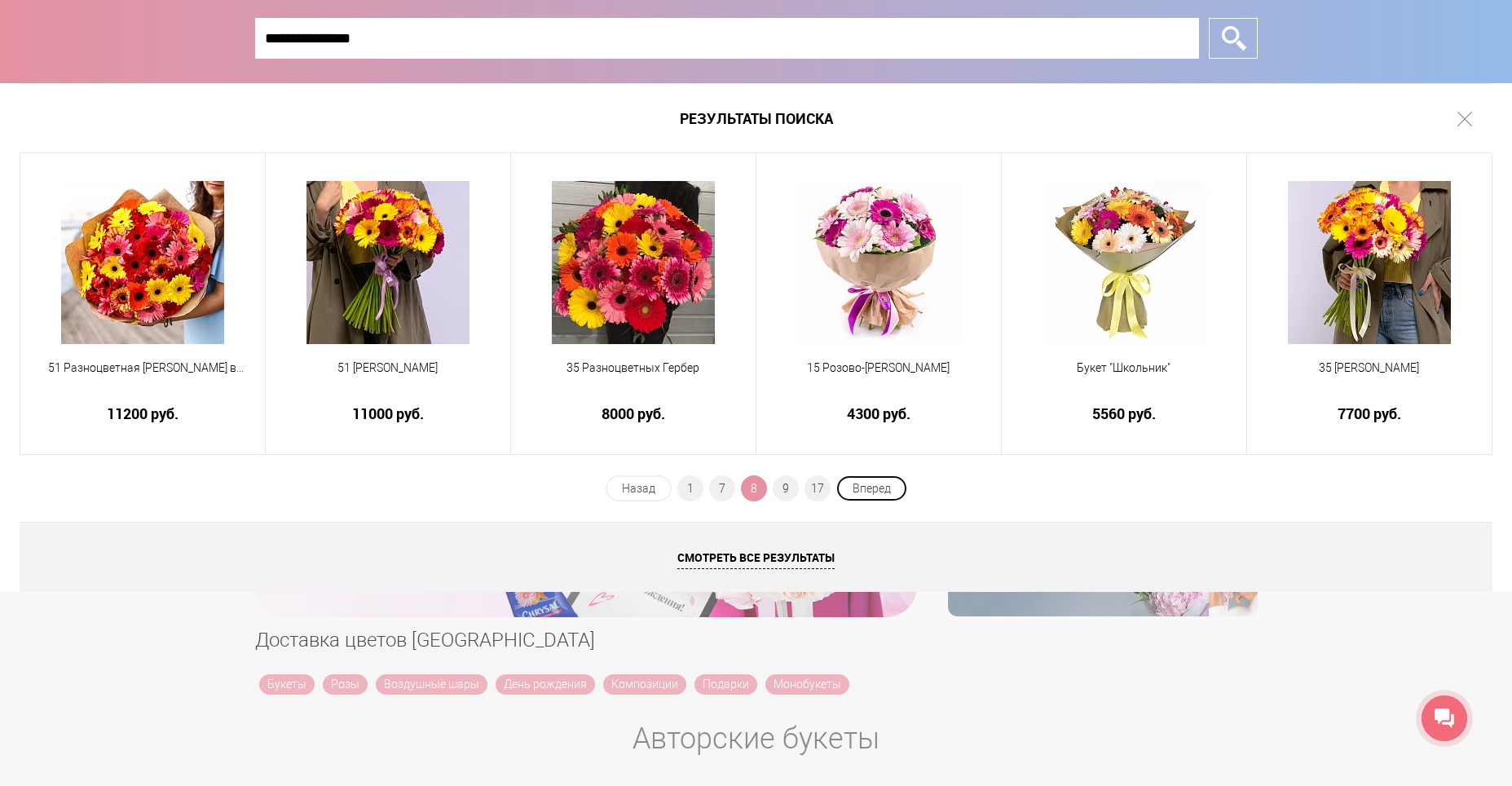
click at [879, 489] on span "Вперед" at bounding box center [872, 488] width 71 height 26
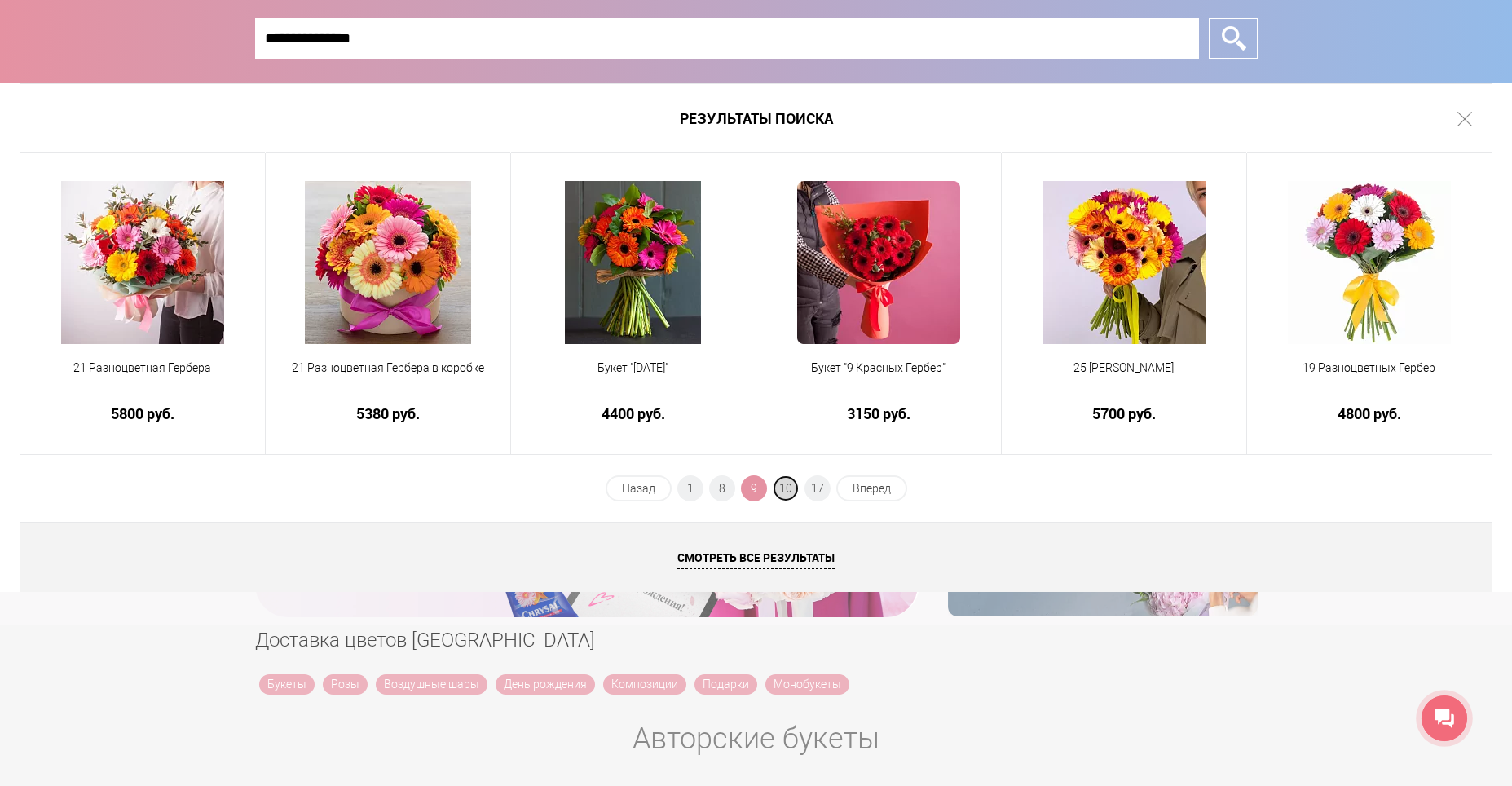
click at [782, 493] on span "10" at bounding box center [785, 488] width 26 height 26
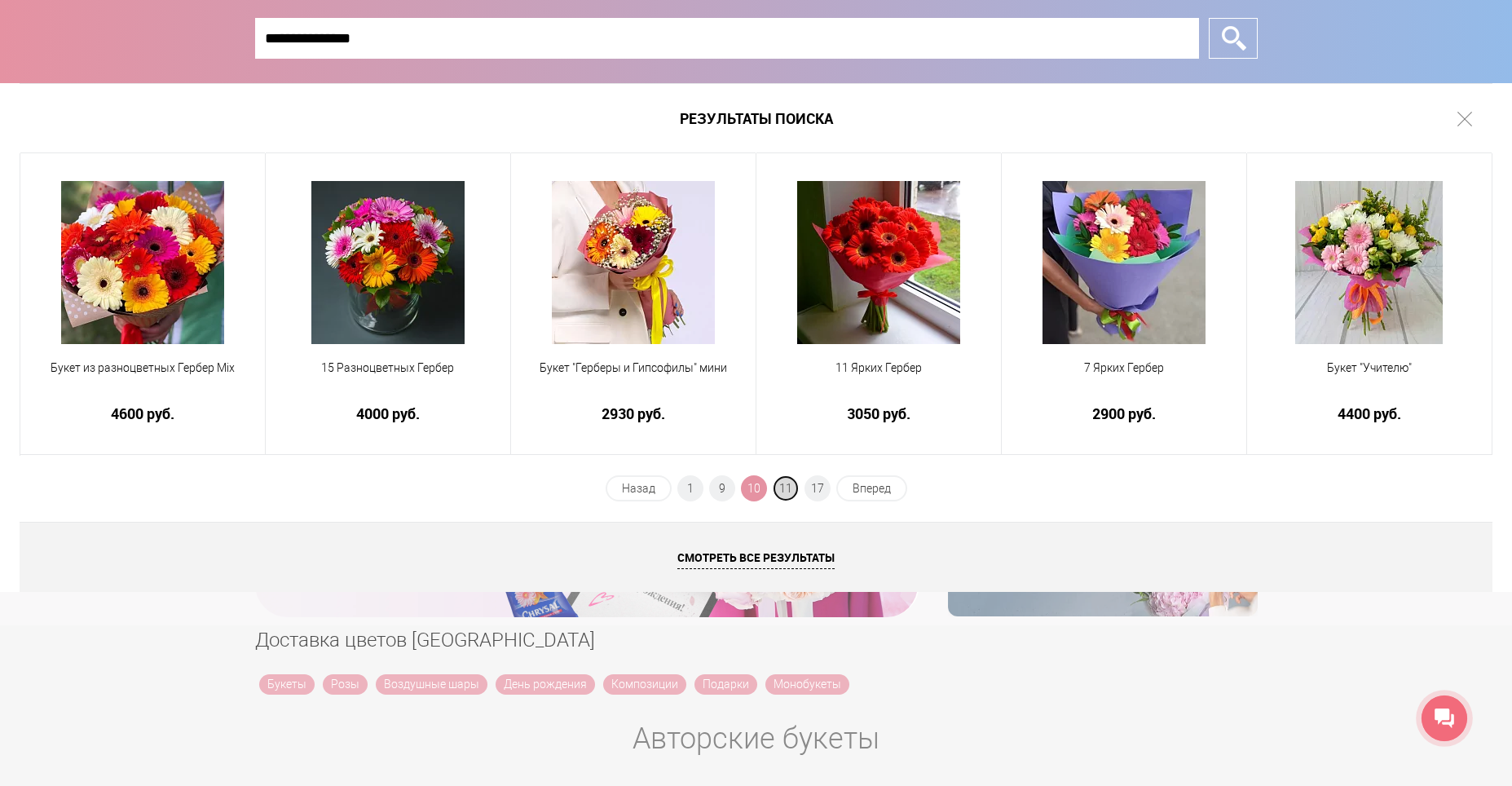
click at [791, 486] on span "11" at bounding box center [785, 488] width 26 height 26
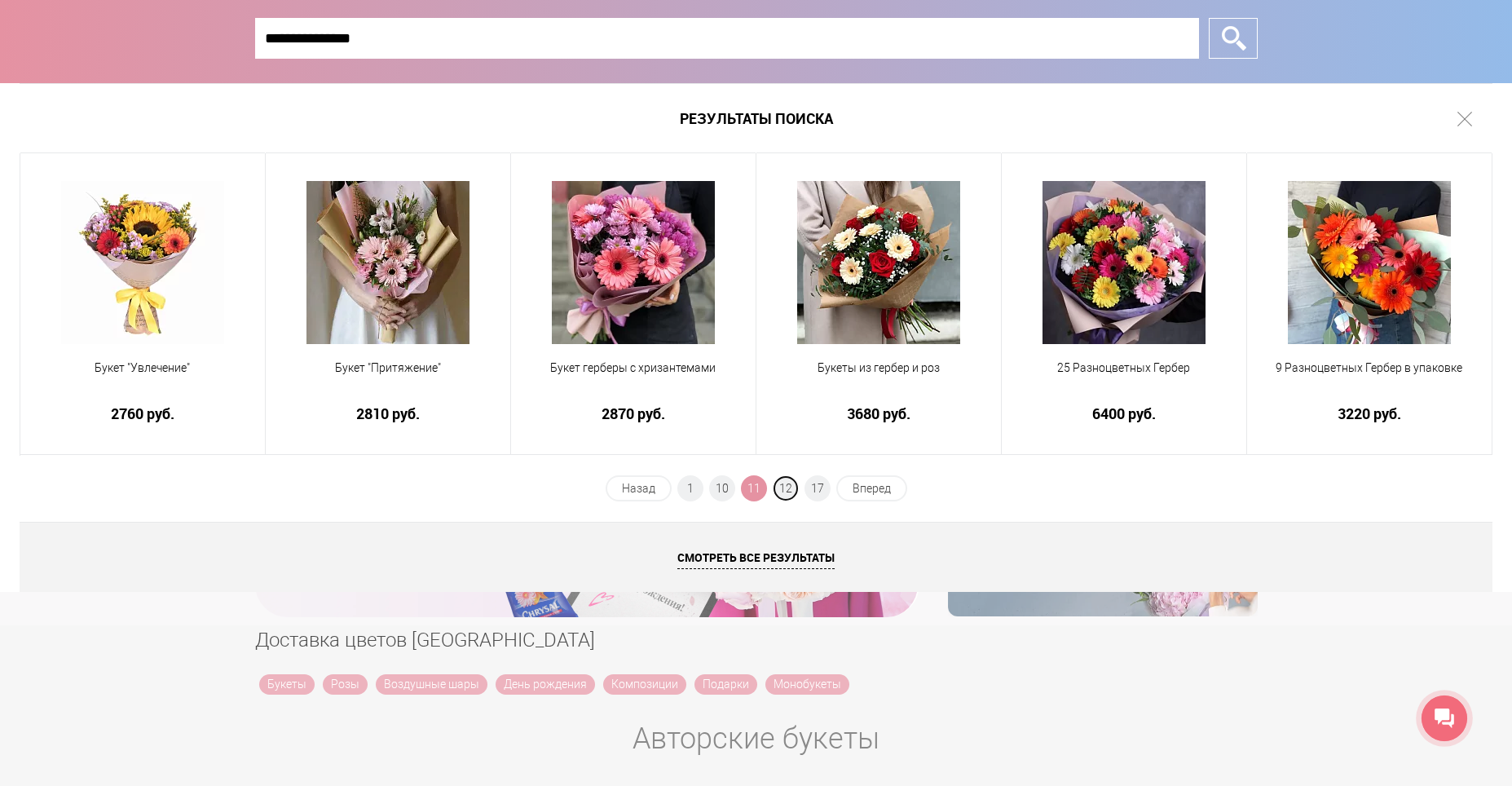
click at [791, 486] on span "12" at bounding box center [785, 488] width 26 height 26
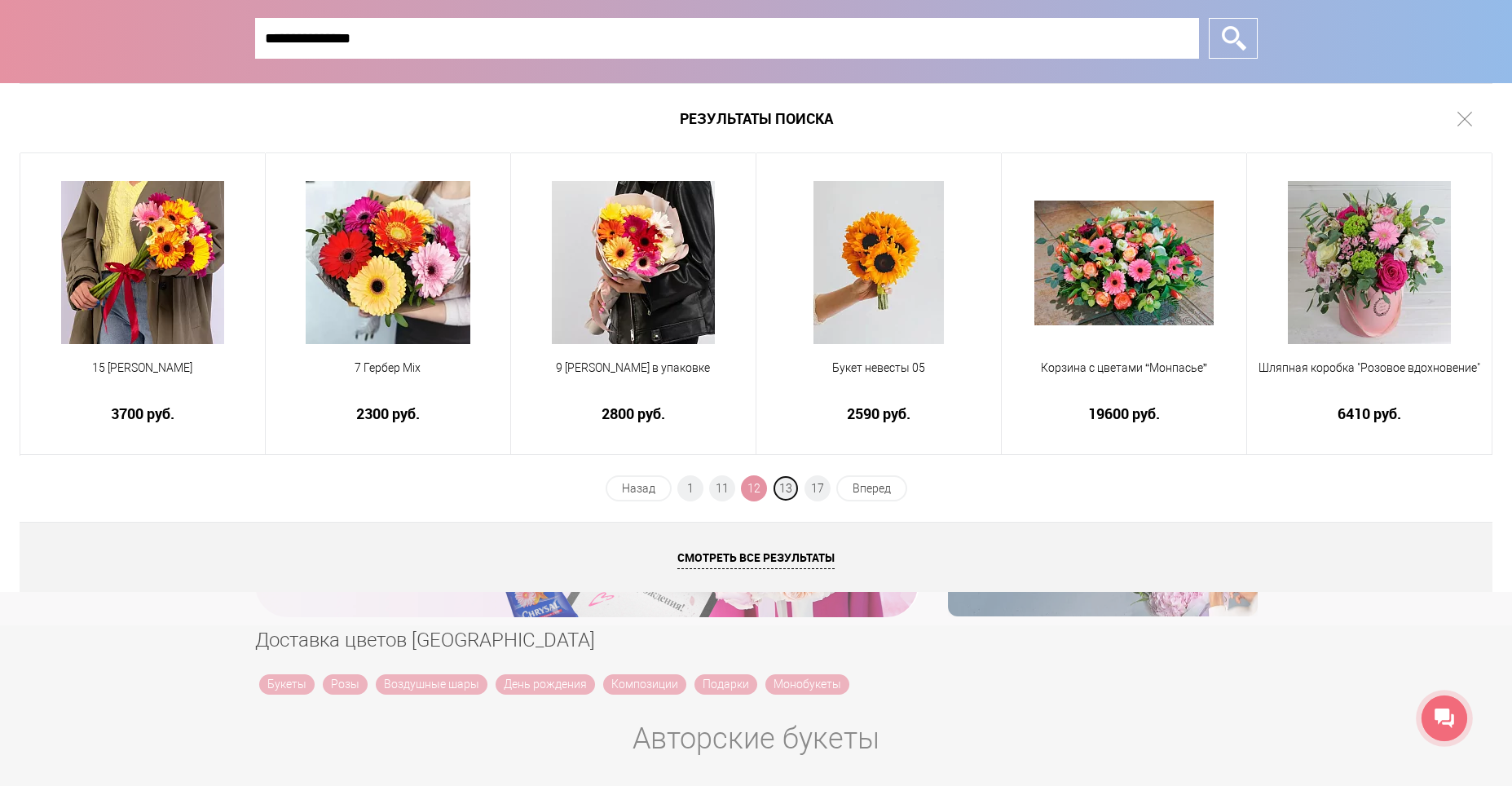
click at [791, 486] on span "13" at bounding box center [785, 488] width 26 height 26
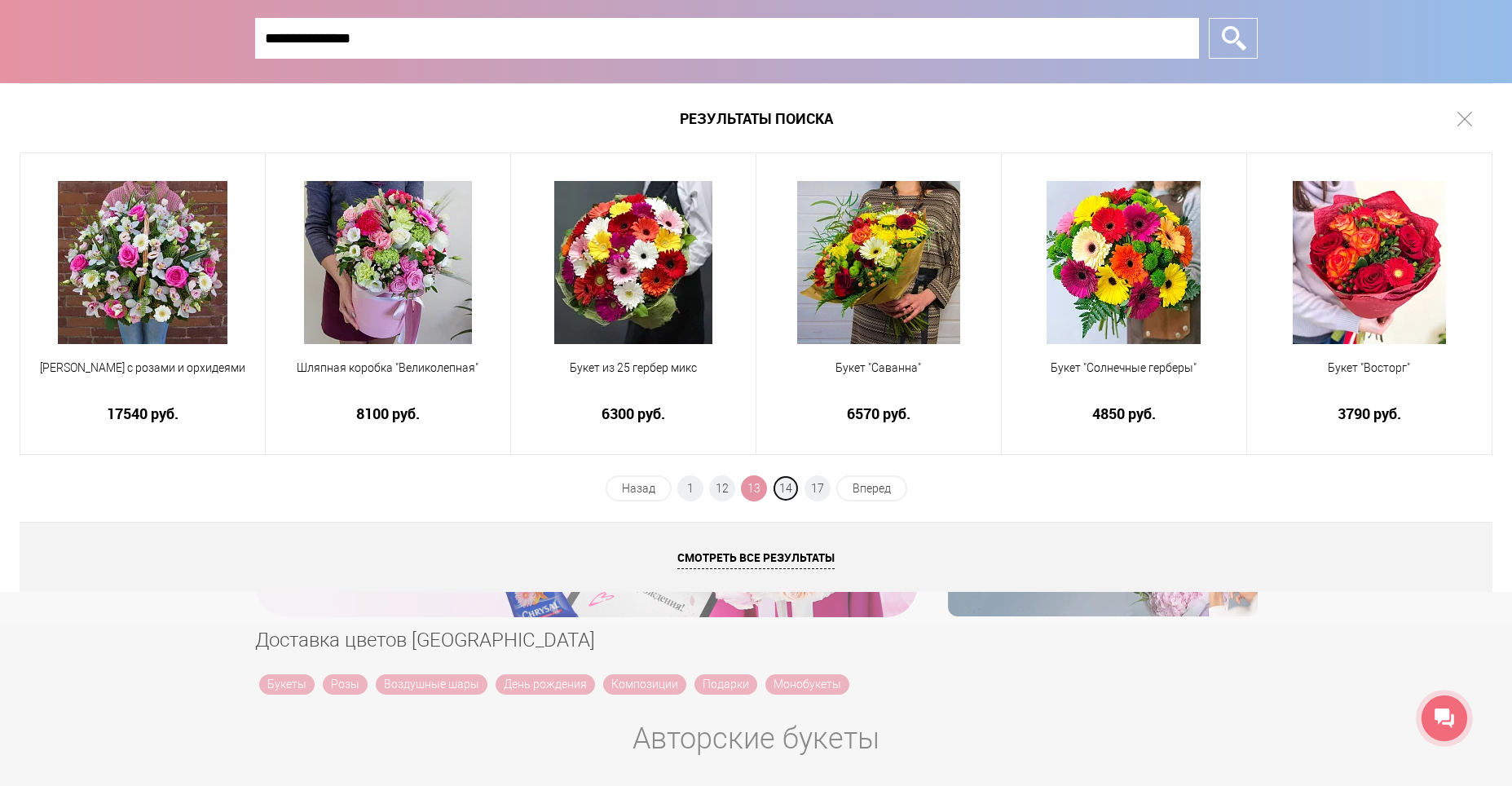
click at [791, 486] on span "14" at bounding box center [785, 488] width 26 height 26
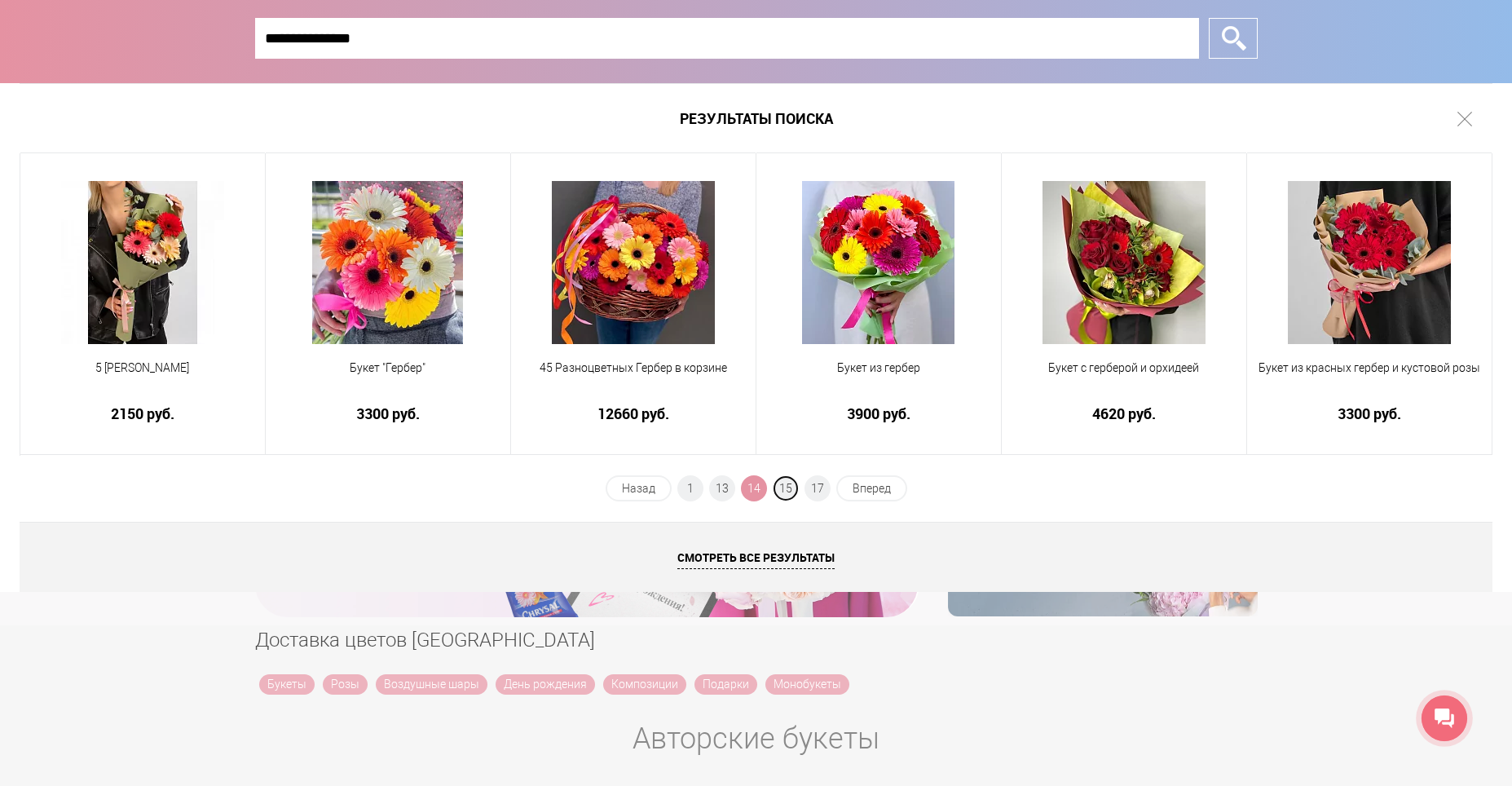
click at [791, 486] on span "15" at bounding box center [785, 488] width 26 height 26
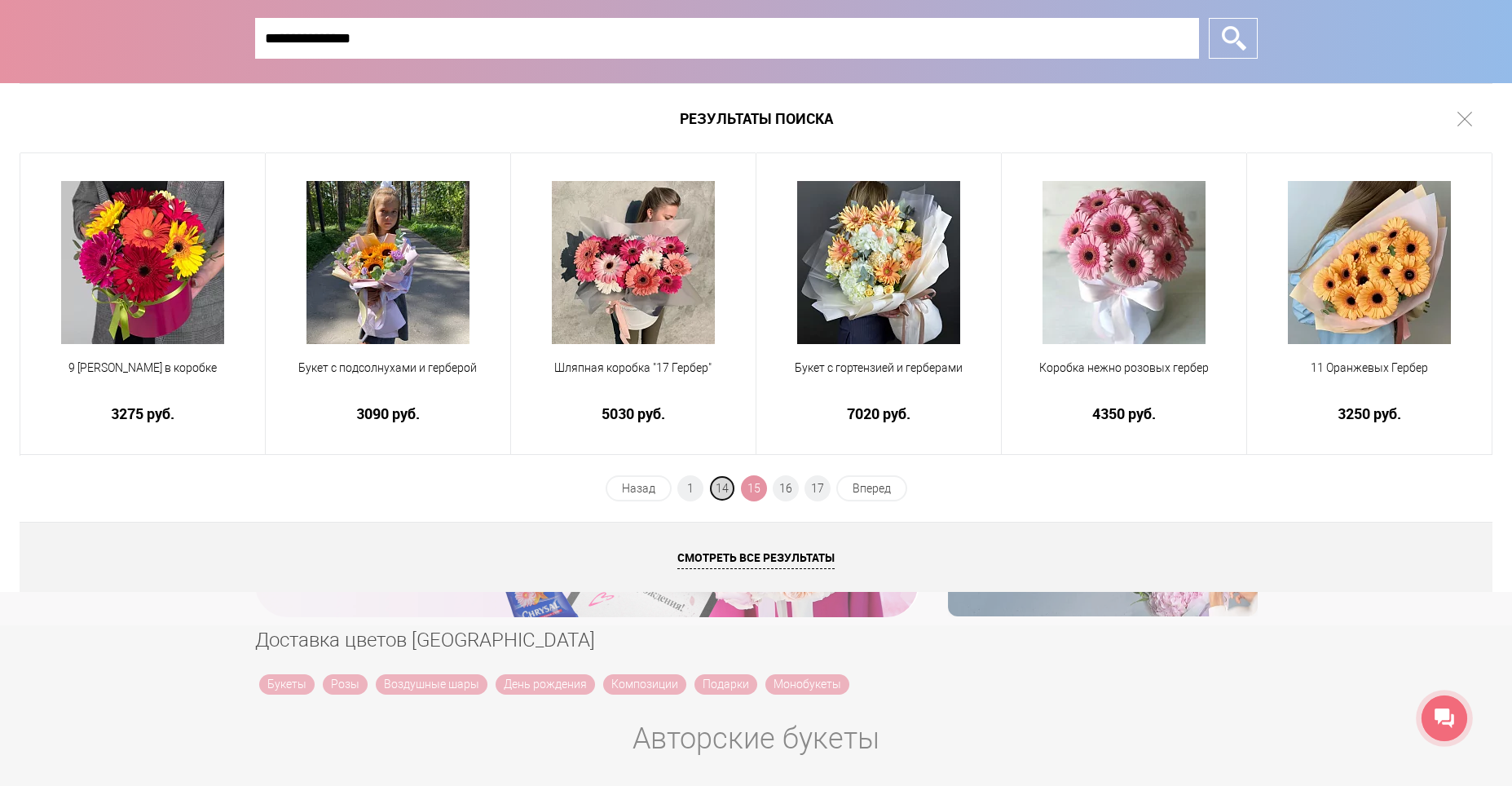
click at [724, 489] on span "14" at bounding box center [722, 488] width 26 height 26
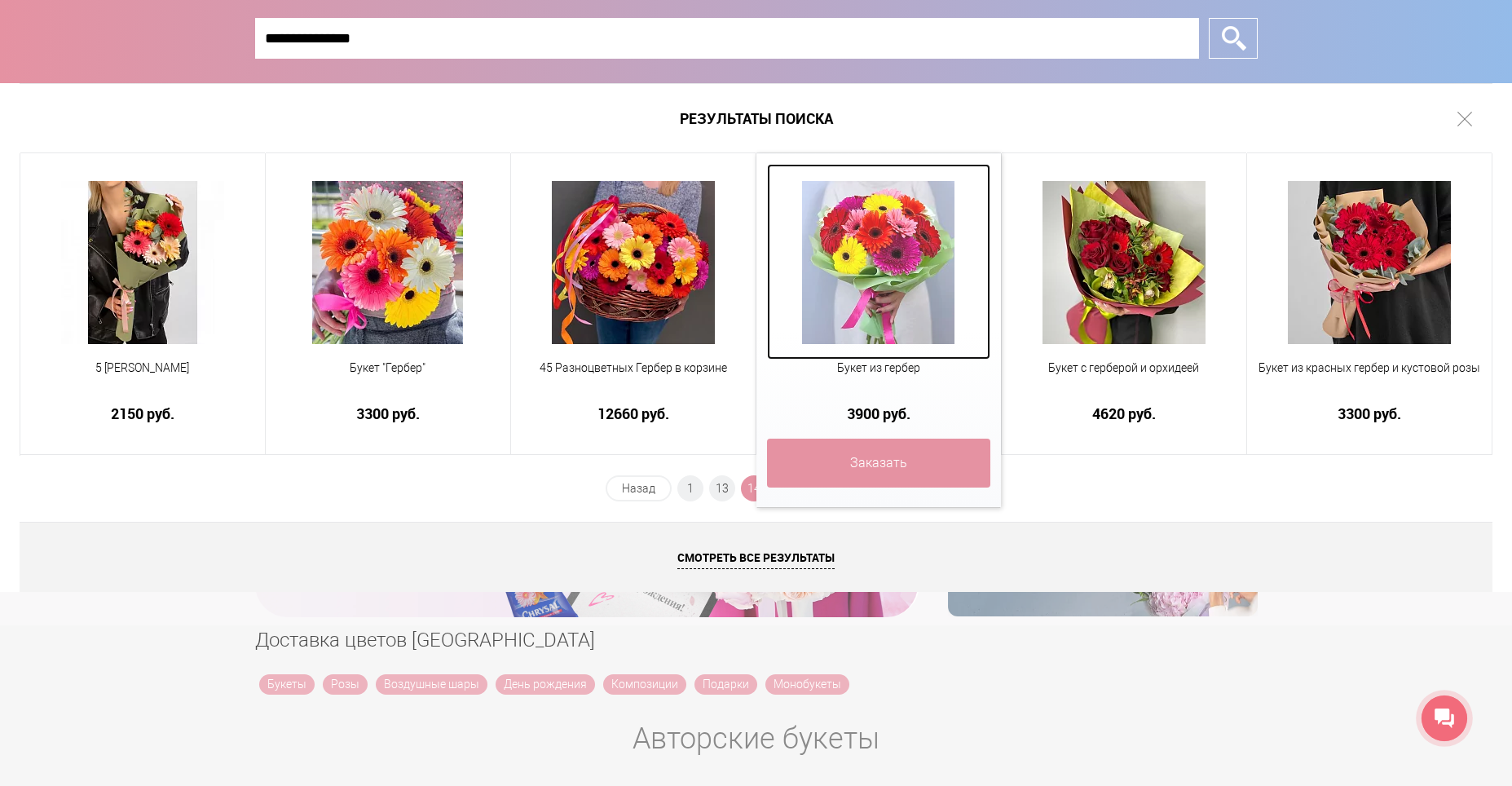
click at [872, 340] on img at bounding box center [877, 262] width 152 height 163
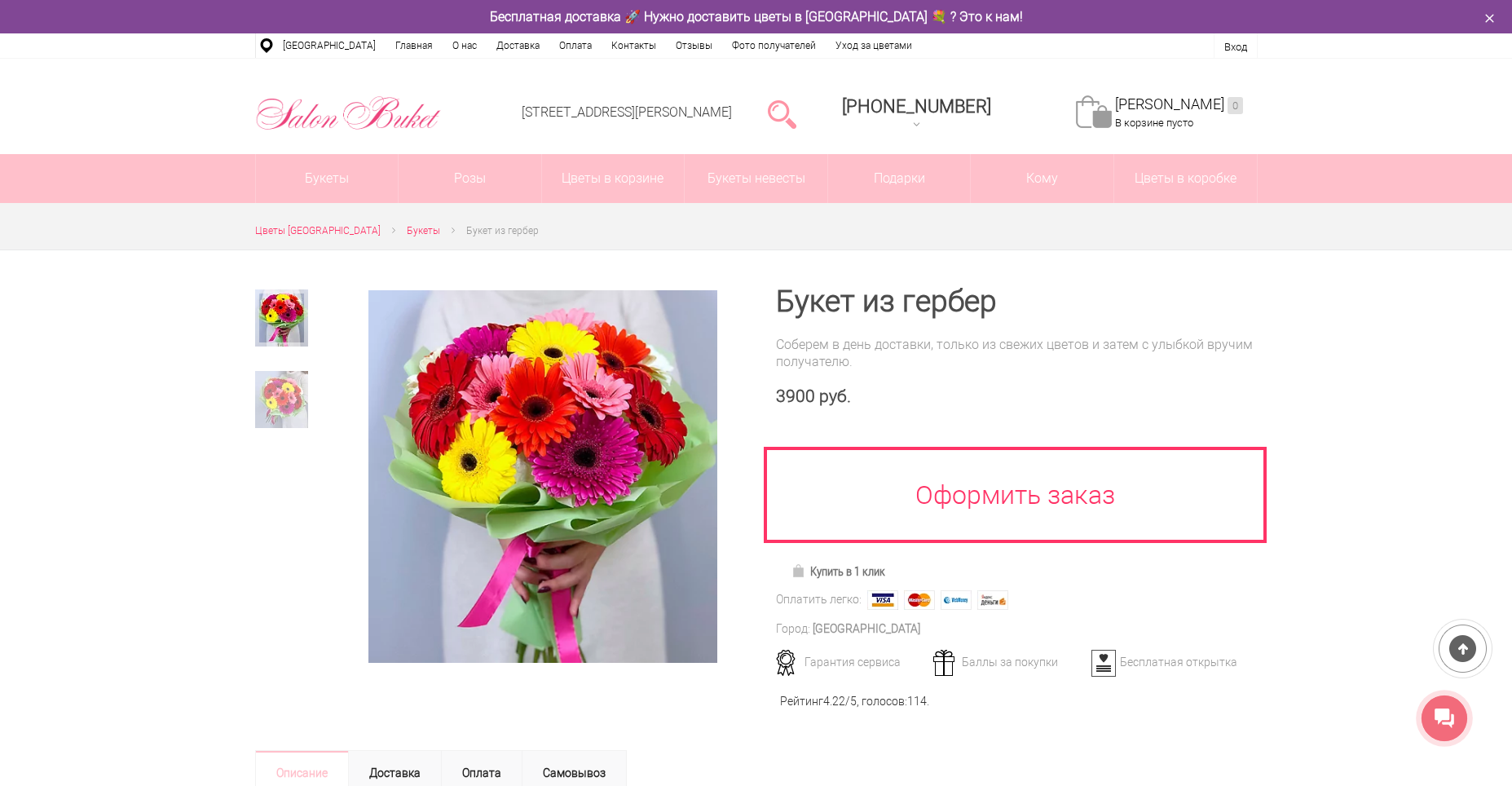
scroll to position [82, 0]
